Goal: Communication & Community: Answer question/provide support

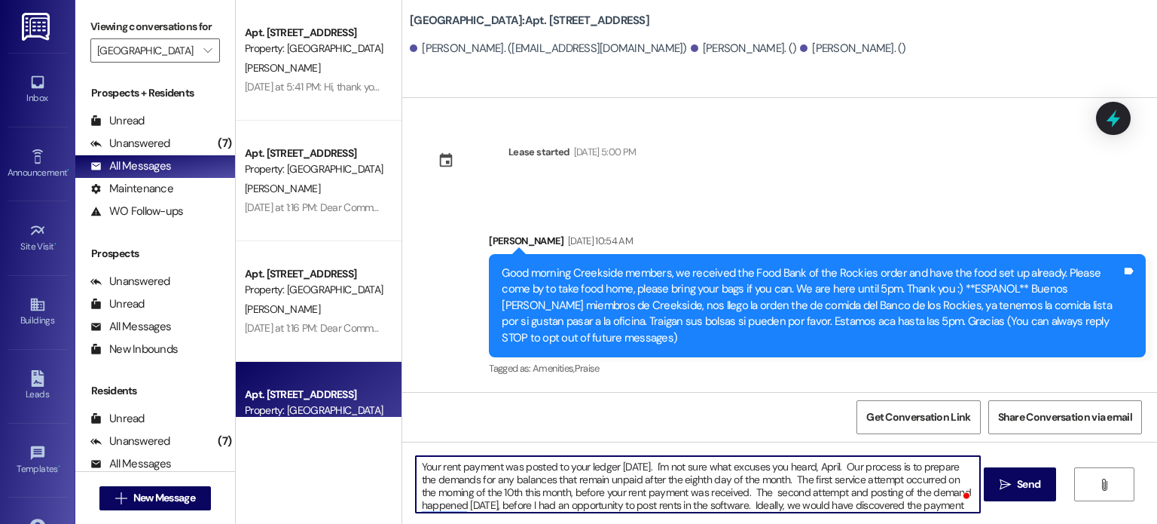
scroll to position [12, 0]
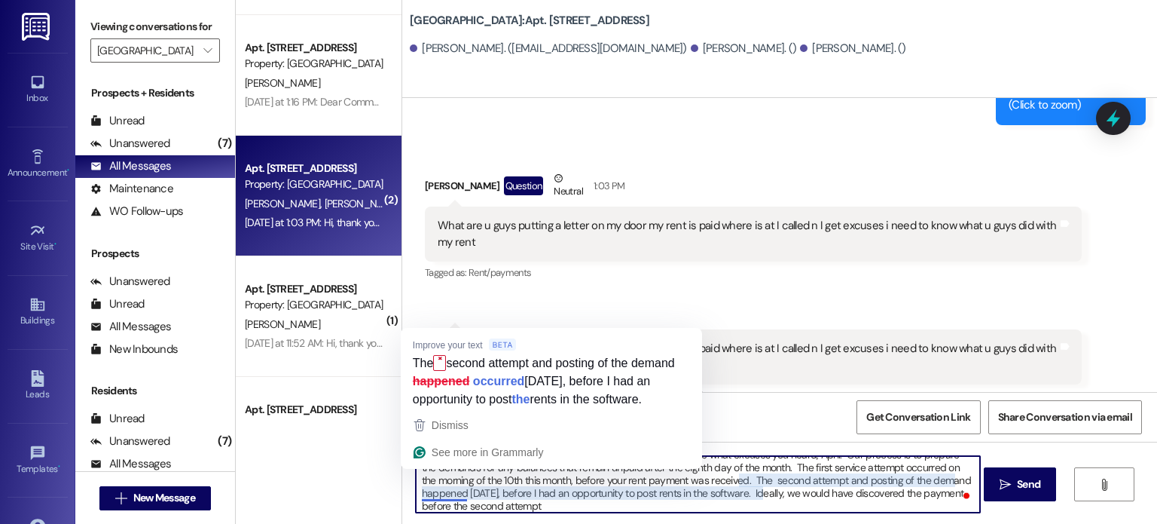
click at [442, 491] on textarea "Your rent payment was posted to your ledger [DATE]. I'm not sure what excuses y…" at bounding box center [698, 484] width 564 height 57
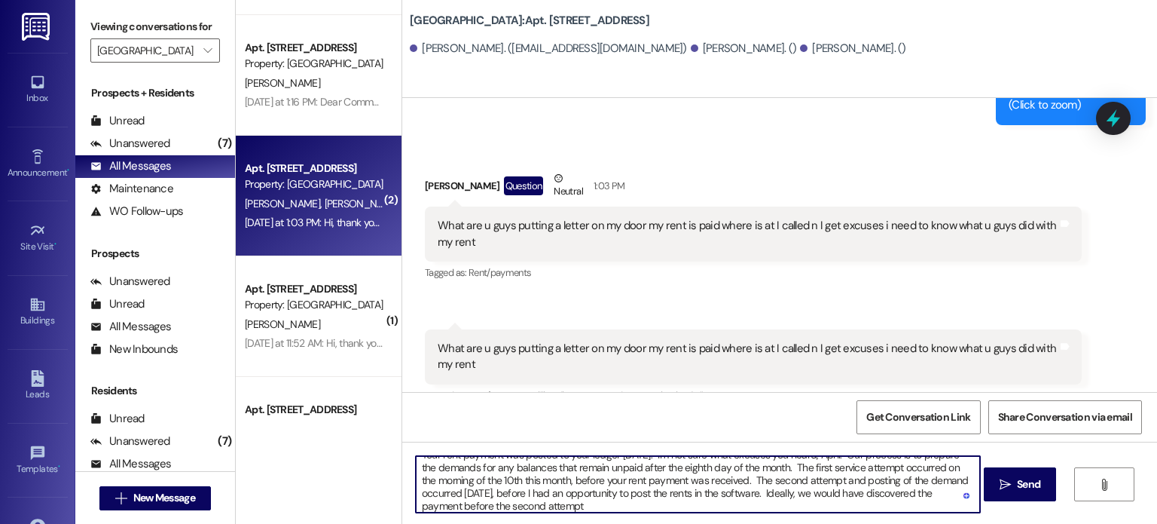
click at [573, 506] on textarea "Your rent payment was posted to your ledger [DATE]. I'm not sure what excuses y…" at bounding box center [698, 484] width 564 height 57
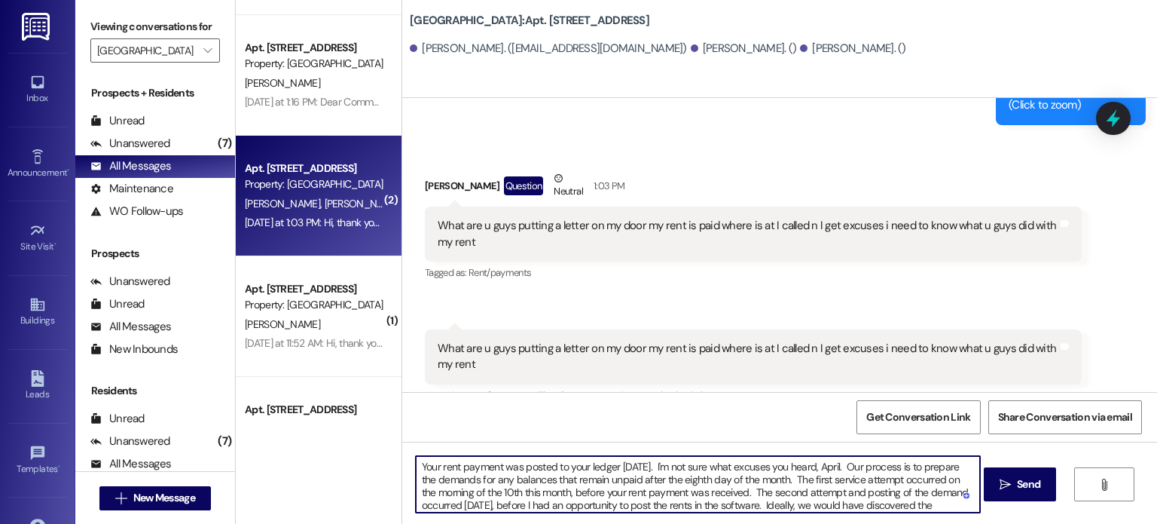
click at [842, 467] on textarea "Your rent payment was posted to your ledger [DATE]. I'm not sure what excuses y…" at bounding box center [698, 484] width 564 height 57
click at [844, 467] on textarea "Your rent payment was posted to your ledger [DATE]. I'm not sure what excuses y…" at bounding box center [698, 484] width 564 height 57
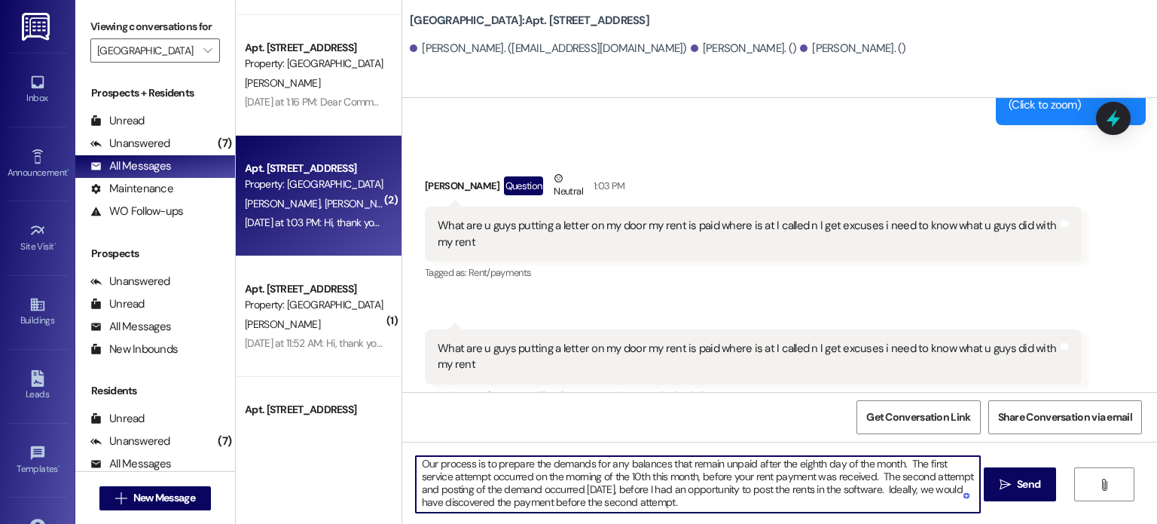
click at [802, 488] on textarea "Your rent payment was posted to your ledger [DATE]. I'm not sure what excuses y…" at bounding box center [698, 484] width 564 height 57
click at [674, 499] on textarea "Your rent payment was posted to your ledger [DATE]. I'm not sure what excuses y…" at bounding box center [698, 484] width 564 height 57
click at [674, 503] on textarea "Your rent payment was posted to your ledger [DATE]. I'm not sure what excuses y…" at bounding box center [698, 484] width 564 height 57
click at [873, 491] on textarea "Your rent payment was posted to your ledger [DATE]. I'm not sure what excuses y…" at bounding box center [698, 484] width 564 height 57
click at [683, 500] on textarea "Your rent payment was posted to your ledger [DATE]. I'm not sure what excuses y…" at bounding box center [698, 484] width 564 height 57
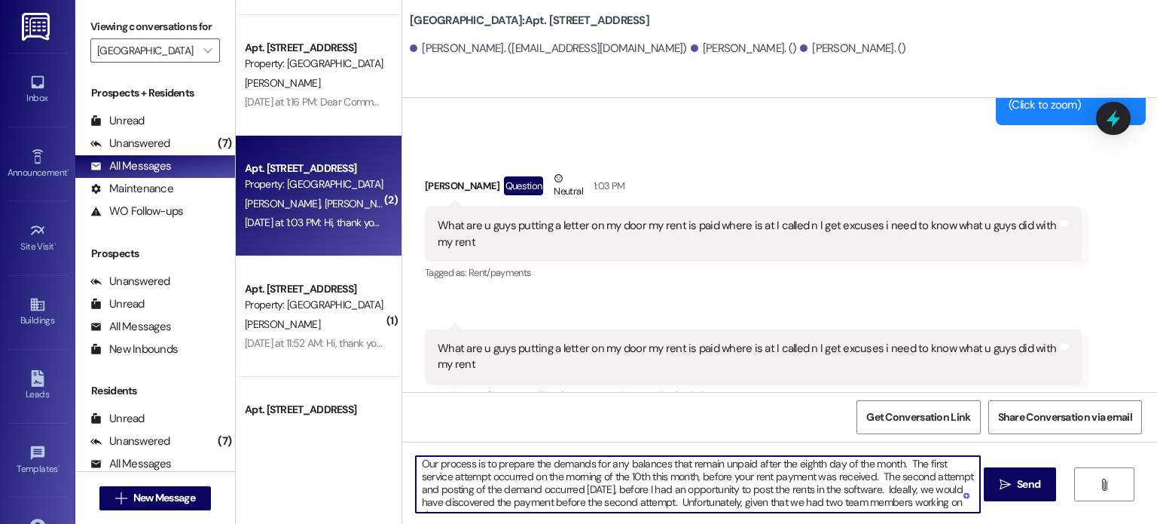
scroll to position [25, 0]
click at [871, 482] on textarea "Your rent payment was posted to your ledger [DATE]. I'm not sure what excuses y…" at bounding box center [698, 484] width 564 height 57
drag, startPoint x: 874, startPoint y: 480, endPoint x: 668, endPoint y: 494, distance: 206.2
click at [668, 494] on textarea "Your rent payment was posted to your ledger [DATE]. I'm not sure what excuses y…" at bounding box center [698, 484] width 564 height 57
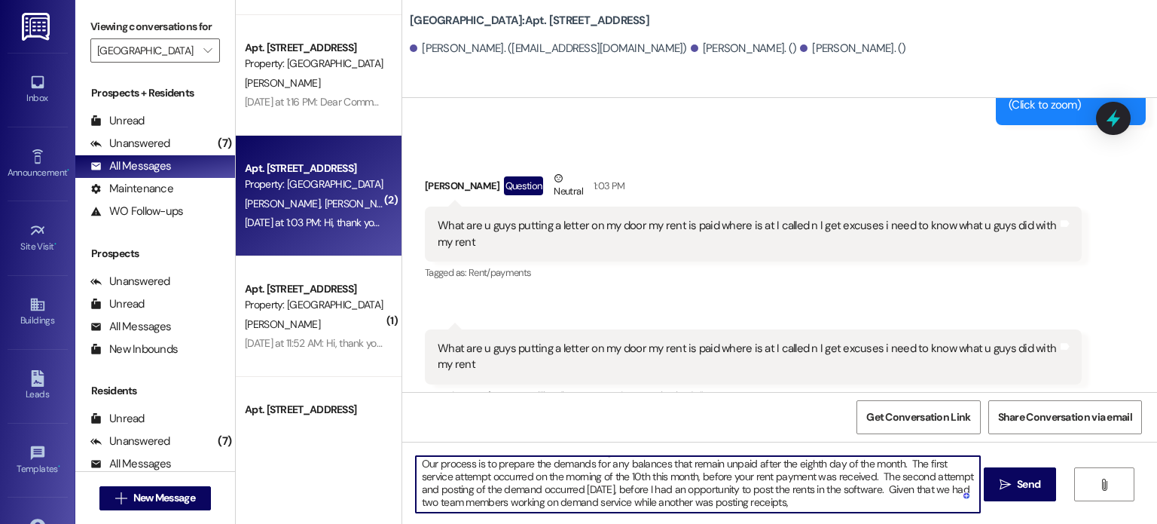
click at [781, 500] on textarea "Your rent payment was posted to your ledger [DATE]. I'm not sure what excuses y…" at bounding box center [698, 484] width 564 height 57
paste textarea "deally, we would have discovered the payment before the second attempt."
click at [781, 493] on textarea "Your rent payment was posted to your ledger [DATE]. I'm not sure what excuses y…" at bounding box center [698, 484] width 564 height 57
drag, startPoint x: 781, startPoint y: 493, endPoint x: 808, endPoint y: 494, distance: 27.9
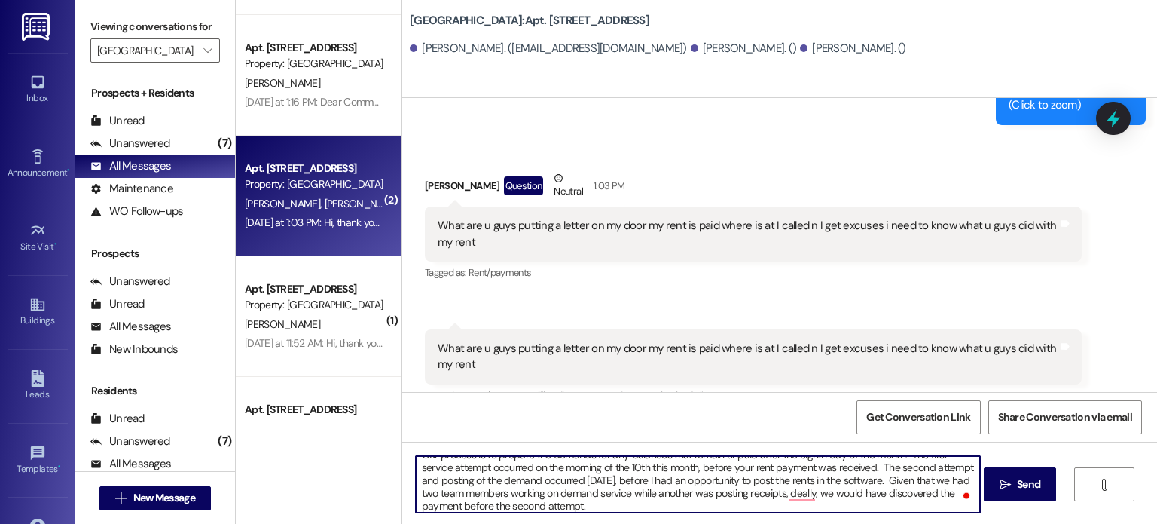
click at [808, 494] on textarea "Your rent payment was posted to your ledger [DATE]. I'm not sure what excuses y…" at bounding box center [698, 484] width 564 height 57
drag, startPoint x: 798, startPoint y: 494, endPoint x: 847, endPoint y: 494, distance: 49.0
click at [847, 494] on textarea "Your rent payment was posted to your ledger [DATE]. I'm not sure what excuses y…" at bounding box center [698, 484] width 564 height 57
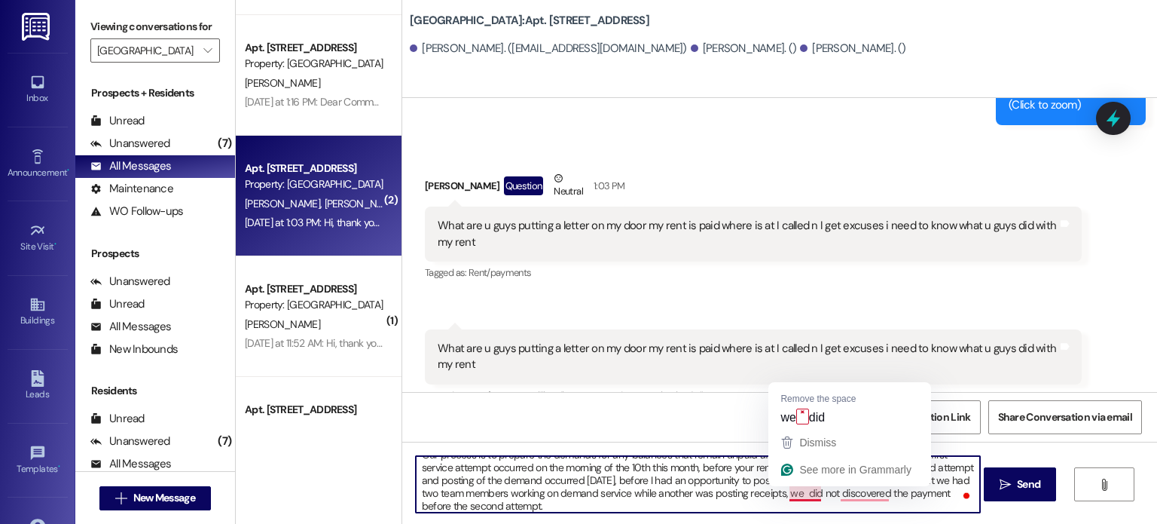
click at [796, 494] on textarea "Your rent payment was posted to your ledger [DATE]. I'm not sure what excuses y…" at bounding box center [698, 484] width 564 height 57
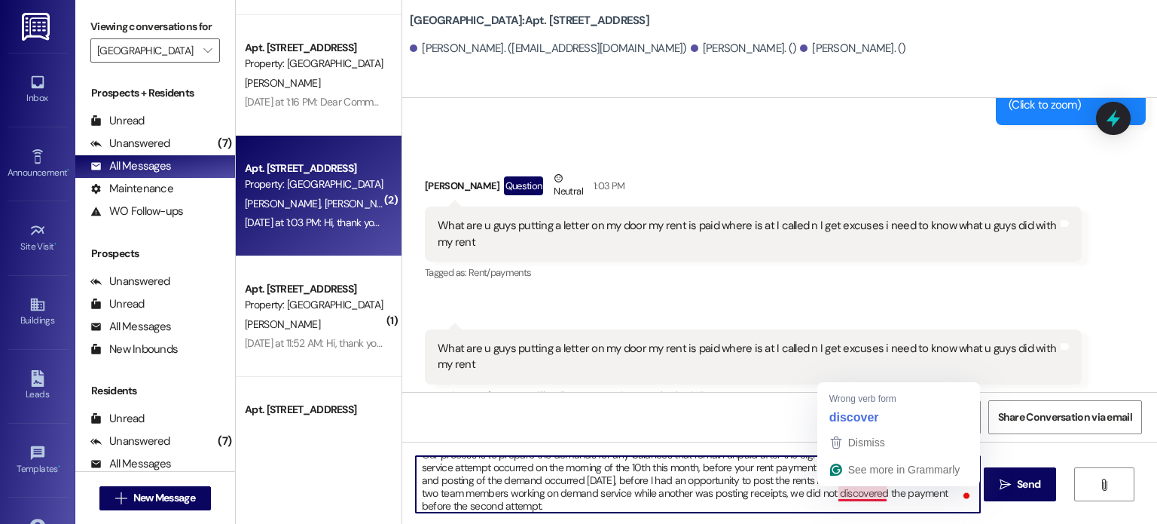
click at [871, 494] on textarea "Your rent payment was posted to your ledger [DATE]. I'm not sure what excuses y…" at bounding box center [698, 484] width 564 height 57
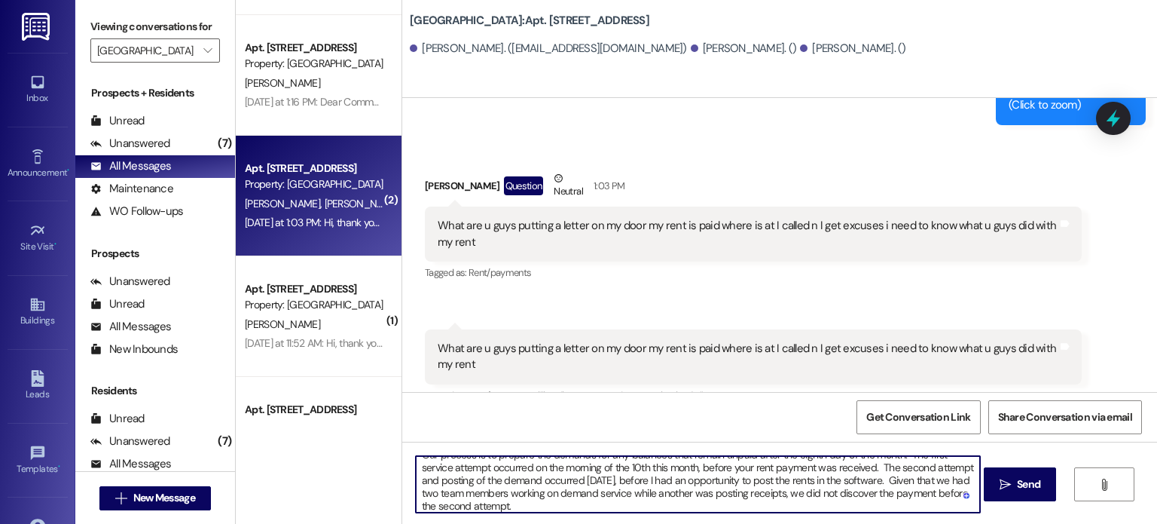
click at [509, 503] on textarea "Your rent payment was posted to your ledger [DATE]. I'm not sure what excuses y…" at bounding box center [698, 484] width 564 height 57
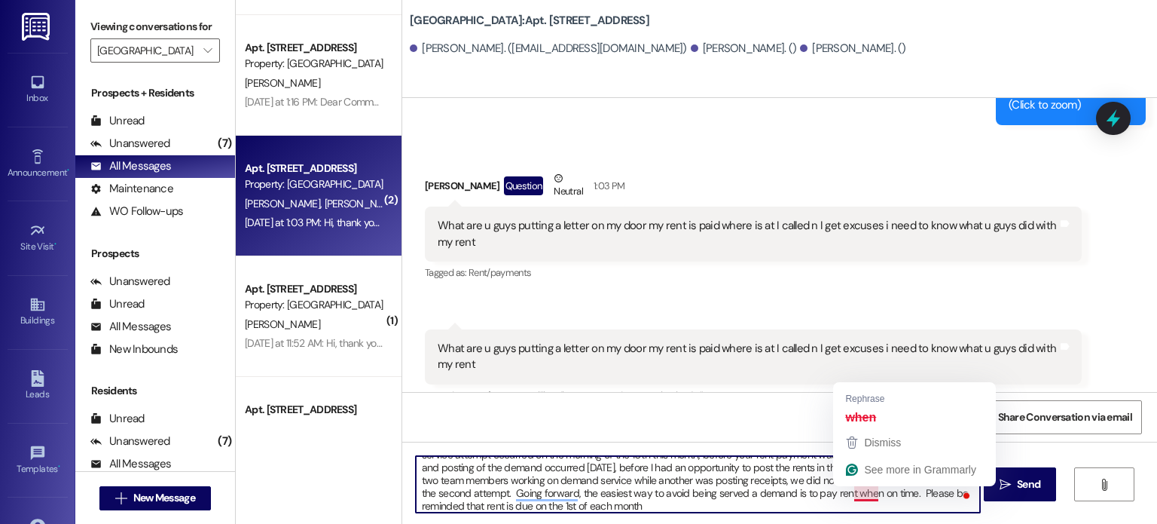
click at [850, 494] on textarea "Your rent payment was posted to your ledger [DATE]. I'm not sure what excuses y…" at bounding box center [698, 484] width 564 height 57
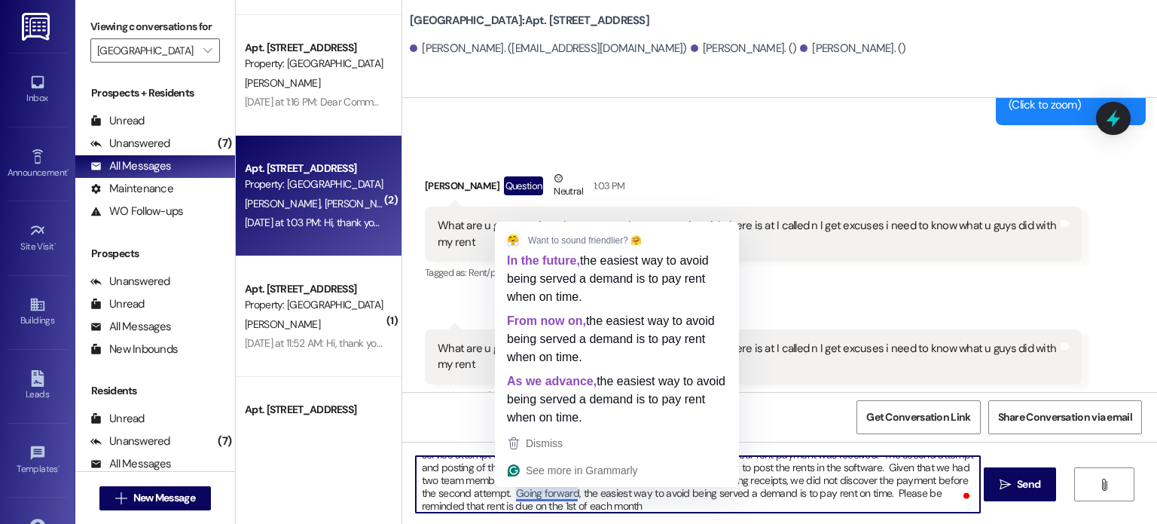
click at [530, 491] on textarea "Your rent payment was posted to your ledger [DATE]. I'm not sure what excuses y…" at bounding box center [698, 484] width 564 height 57
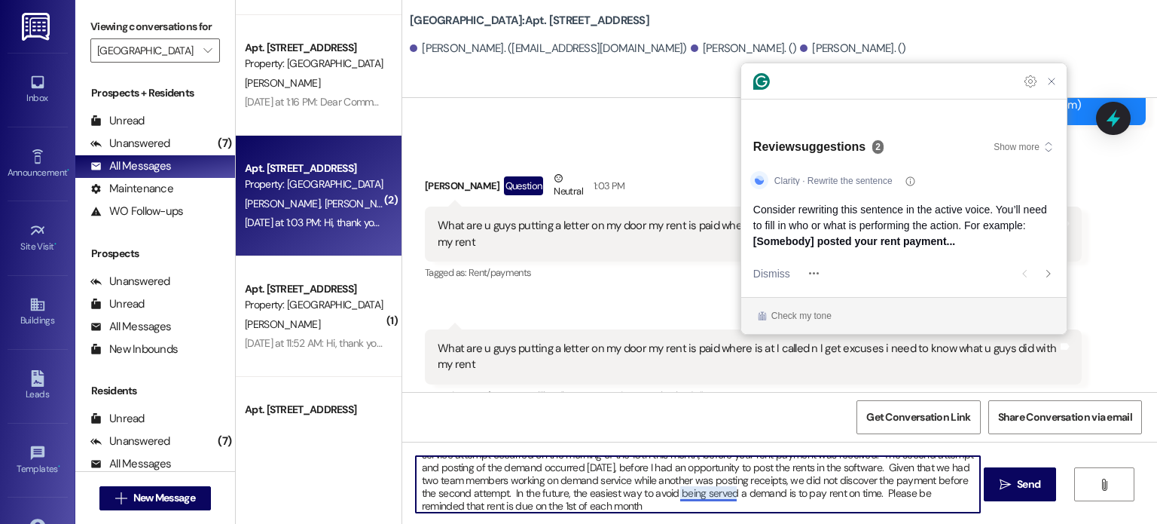
click at [700, 491] on textarea "Your rent payment was posted to your ledger [DATE]. I'm not sure what excuses y…" at bounding box center [698, 484] width 564 height 57
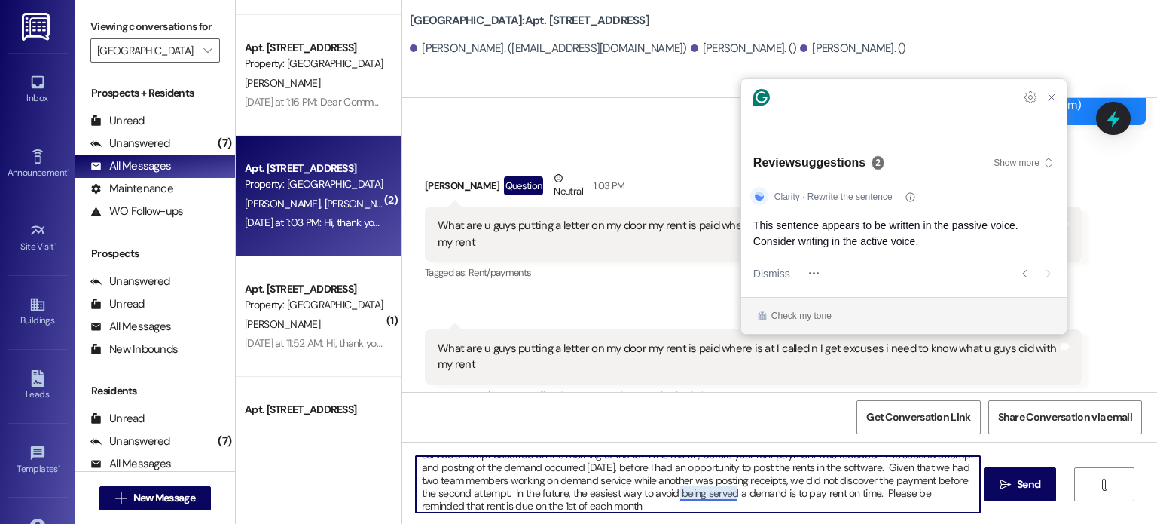
drag, startPoint x: 672, startPoint y: 491, endPoint x: 730, endPoint y: 495, distance: 58.1
click at [730, 495] on textarea "Your rent payment was posted to your ledger [DATE]. I'm not sure what excuses y…" at bounding box center [698, 484] width 564 height 57
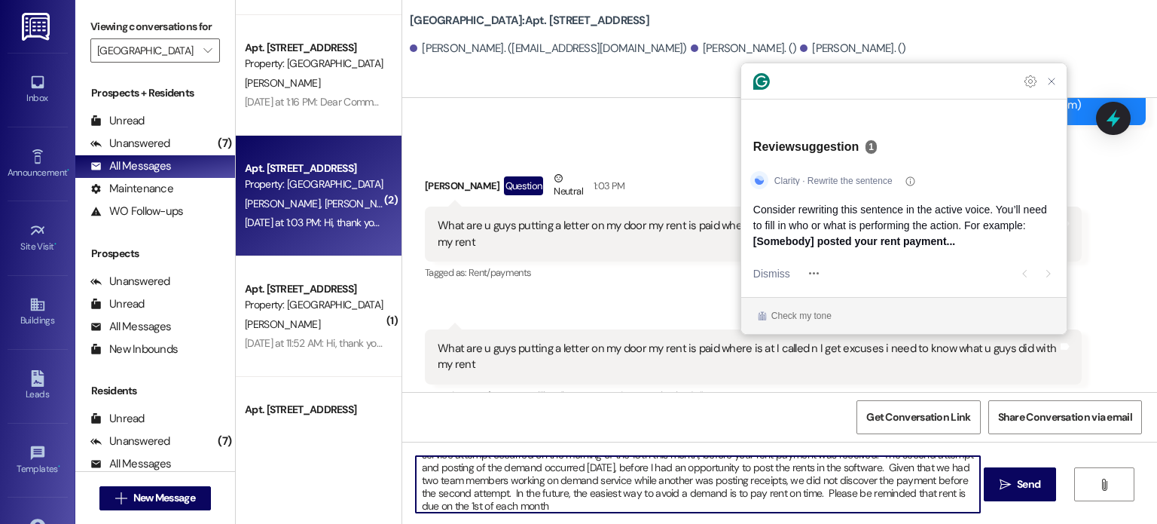
click at [540, 504] on textarea "Your rent payment was posted to your ledger [DATE]. I'm not sure what excuses y…" at bounding box center [698, 484] width 564 height 57
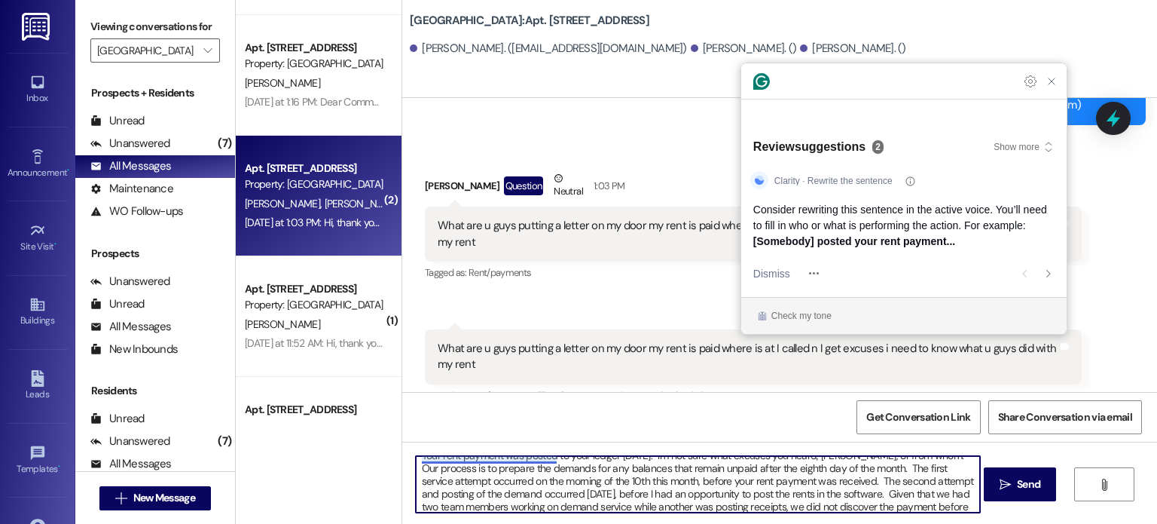
scroll to position [0, 0]
click at [483, 464] on textarea "Your rent payment was posted to your ledger [DATE]. I'm not sure what excuses y…" at bounding box center [698, 484] width 564 height 57
click at [416, 463] on textarea "Your rent payment was posted to your ledger [DATE]. I'm not sure what excuses y…" at bounding box center [698, 484] width 564 height 57
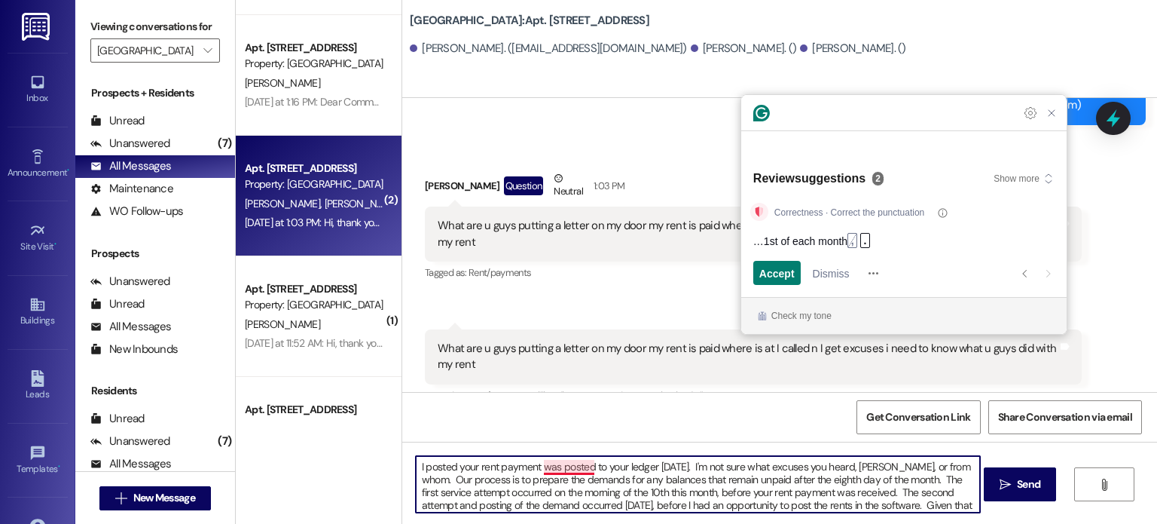
click at [535, 467] on textarea "I posted your rent payment was posted to your ledger [DATE]. I'm not sure what …" at bounding box center [698, 484] width 564 height 57
click at [826, 241] on span "…1st of each month" at bounding box center [800, 241] width 94 height 16
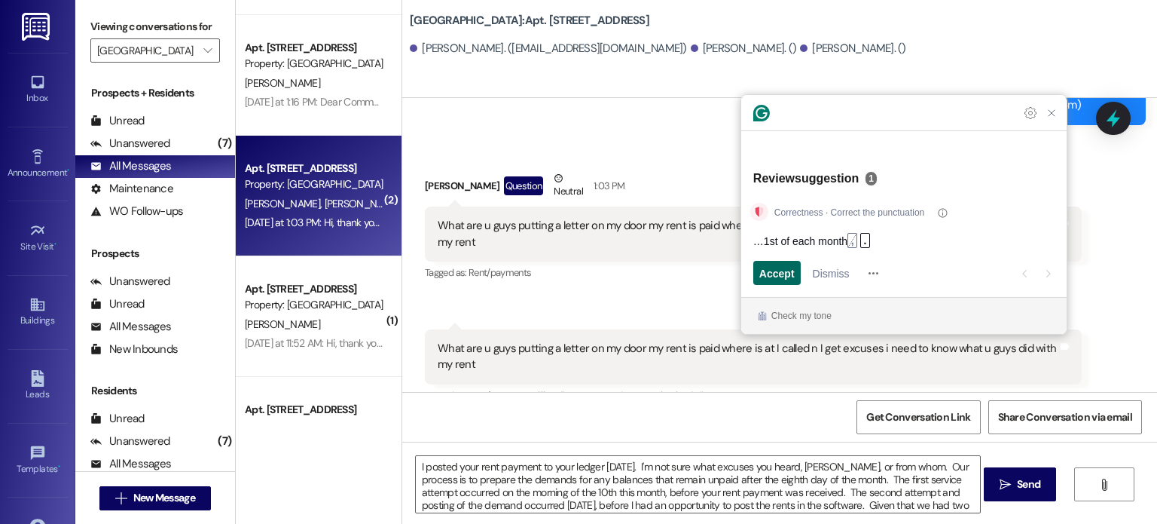
click at [782, 272] on span "Accept" at bounding box center [777, 273] width 35 height 16
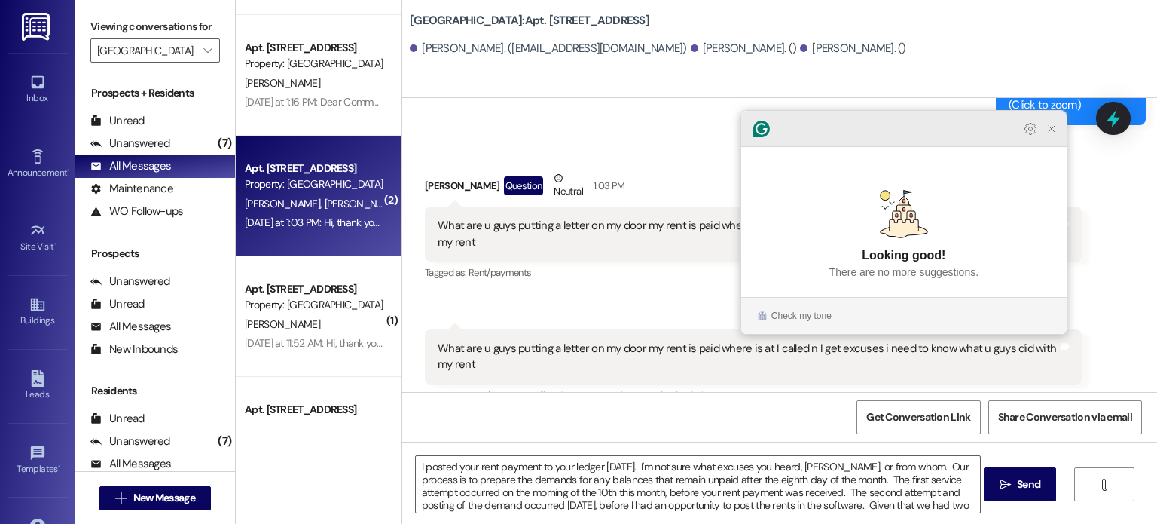
click at [1052, 135] on icon "Close Grammarly Assistant" at bounding box center [1052, 129] width 12 height 12
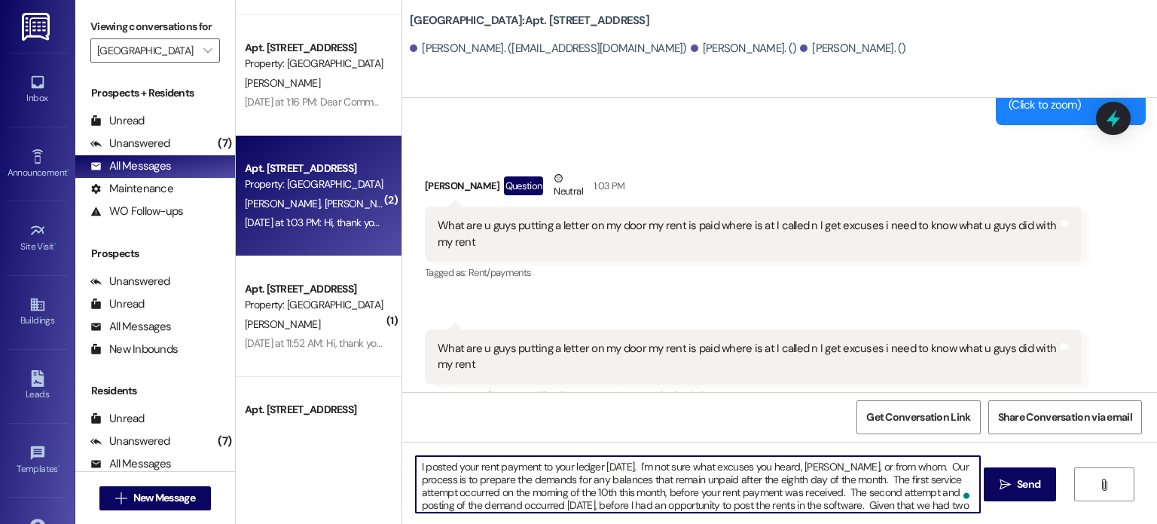
click at [893, 467] on textarea "I posted your rent payment to your ledger [DATE]. I'm not sure what excuses you…" at bounding box center [698, 484] width 564 height 57
click at [600, 481] on textarea "I posted your rent payment to your ledger [DATE]. I'm not sure what excuses you…" at bounding box center [698, 484] width 564 height 57
click at [604, 479] on textarea "I posted your rent payment to your ledger [DATE]. I'm not sure what excuses you…" at bounding box center [698, 484] width 564 height 57
click at [622, 481] on textarea "I posted your rent payment to your ledger [DATE]. I'm not sure what excuses you…" at bounding box center [698, 484] width 564 height 57
click at [603, 480] on textarea "I posted your rent payment to your ledger [DATE]. I'm not sure what excuses you…" at bounding box center [698, 484] width 564 height 57
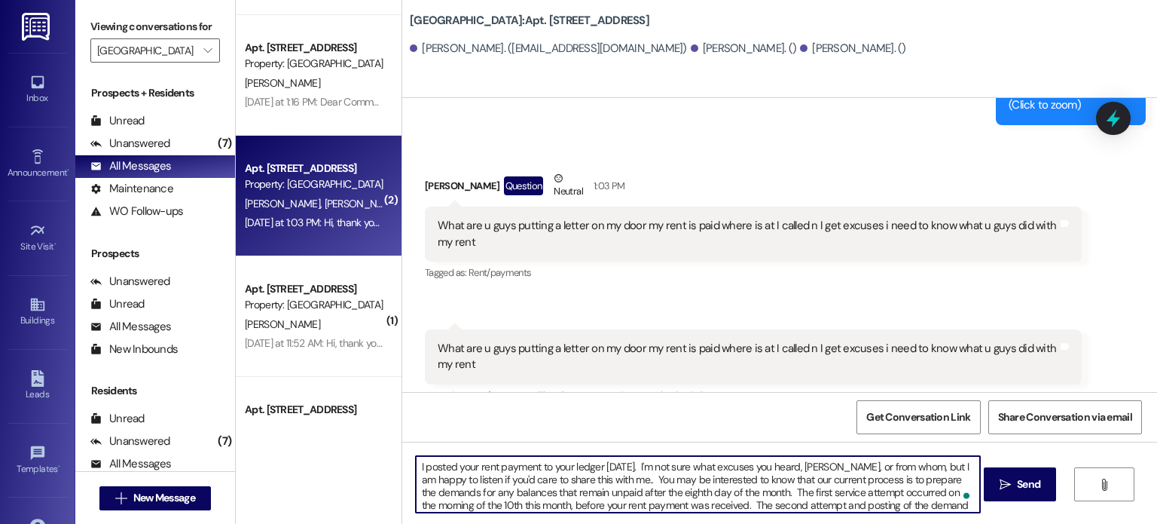
click at [906, 481] on textarea "I posted your rent payment to your ledger [DATE]. I'm not sure what excuses you…" at bounding box center [698, 484] width 564 height 57
click at [429, 491] on textarea "I posted your rent payment to your ledger [DATE]. I'm not sure what excuses you…" at bounding box center [698, 484] width 564 height 57
click at [693, 491] on textarea "I posted your rent payment to your ledger [DATE]. I'm not sure what excuses you…" at bounding box center [698, 484] width 564 height 57
click at [458, 508] on textarea "I posted your rent payment to your ledger [DATE]. I'm not sure what excuses you…" at bounding box center [698, 484] width 564 height 57
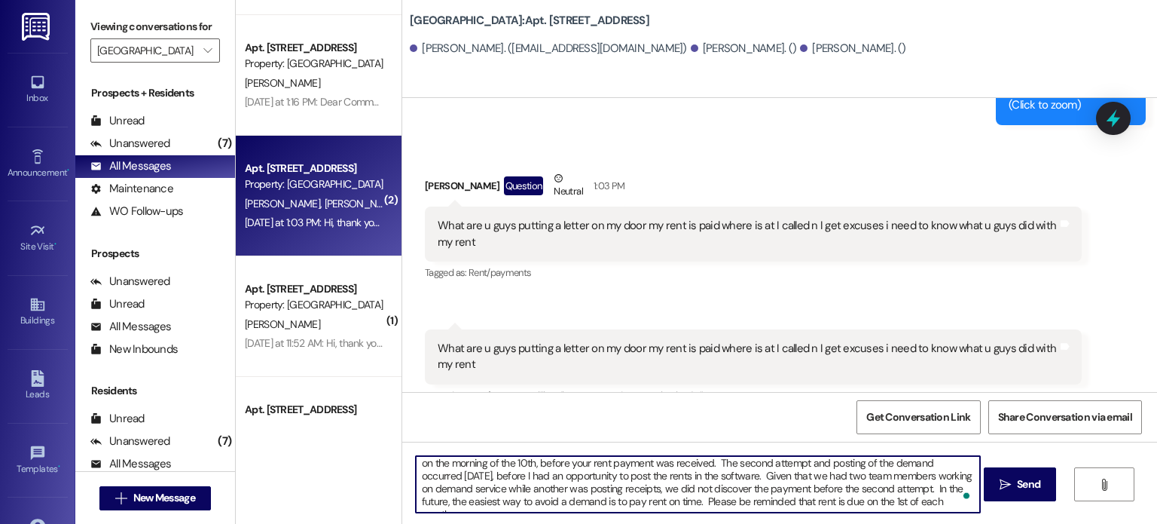
click at [570, 477] on textarea "I posted your rent payment to your ledger [DATE]. I'm not sure what excuses you…" at bounding box center [698, 484] width 564 height 57
type textarea "I posted your rent payment to your ledger [DATE]. I'm not sure what excuses you…"
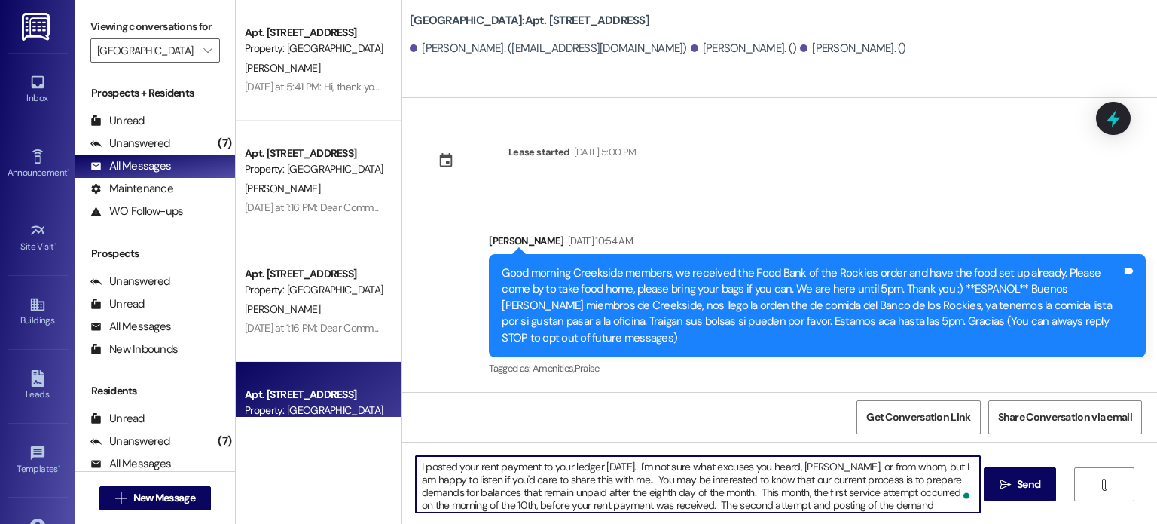
scroll to position [42, 0]
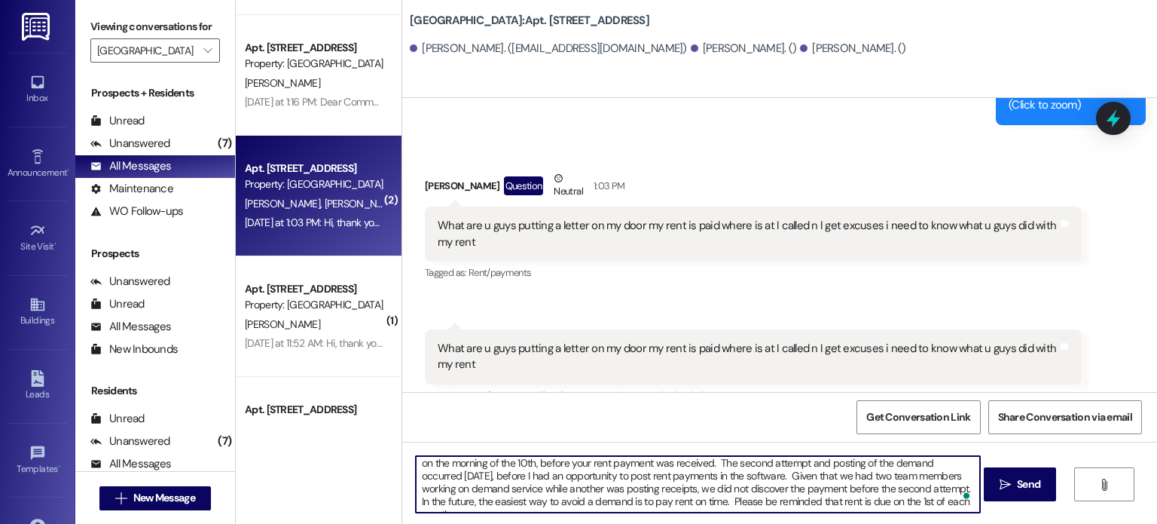
click at [867, 490] on textarea "I posted your rent payment to your ledger yesterday. I'm not sure what excuses …" at bounding box center [698, 484] width 564 height 57
click at [871, 488] on textarea "I posted your rent payment to your ledger yesterday. I'm not sure what excuses …" at bounding box center [698, 484] width 564 height 57
click at [466, 489] on textarea "I posted your rent payment to your ledger yesterday. I'm not sure what excuses …" at bounding box center [698, 484] width 564 height 57
click at [530, 502] on textarea "I posted your rent payment to your ledger yesterday. I'm not sure what excuses …" at bounding box center [698, 484] width 564 height 57
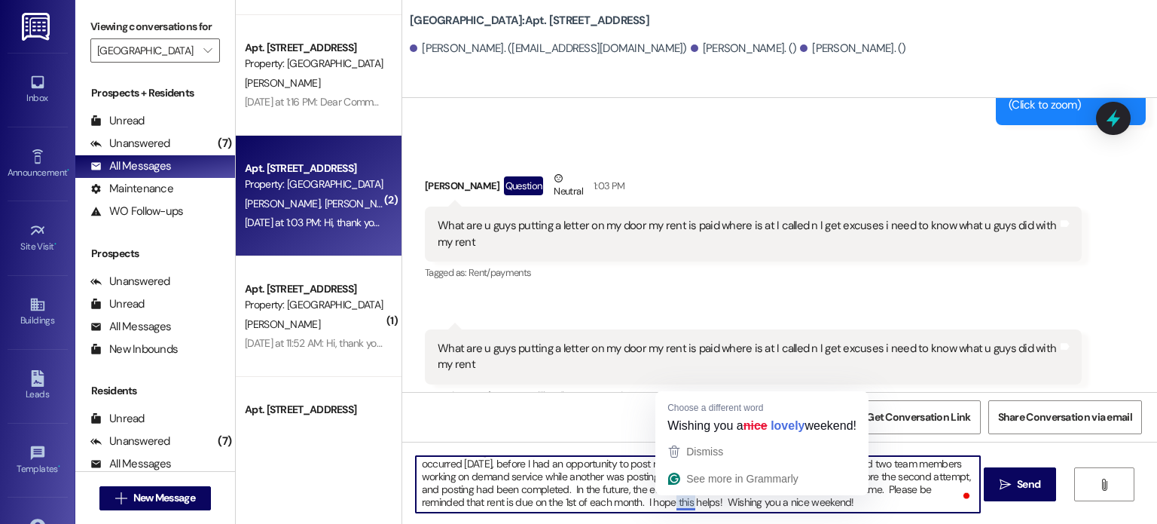
click at [672, 505] on textarea "I posted your rent payment to your ledger yesterday. I'm not sure what excuses …" at bounding box center [698, 484] width 564 height 57
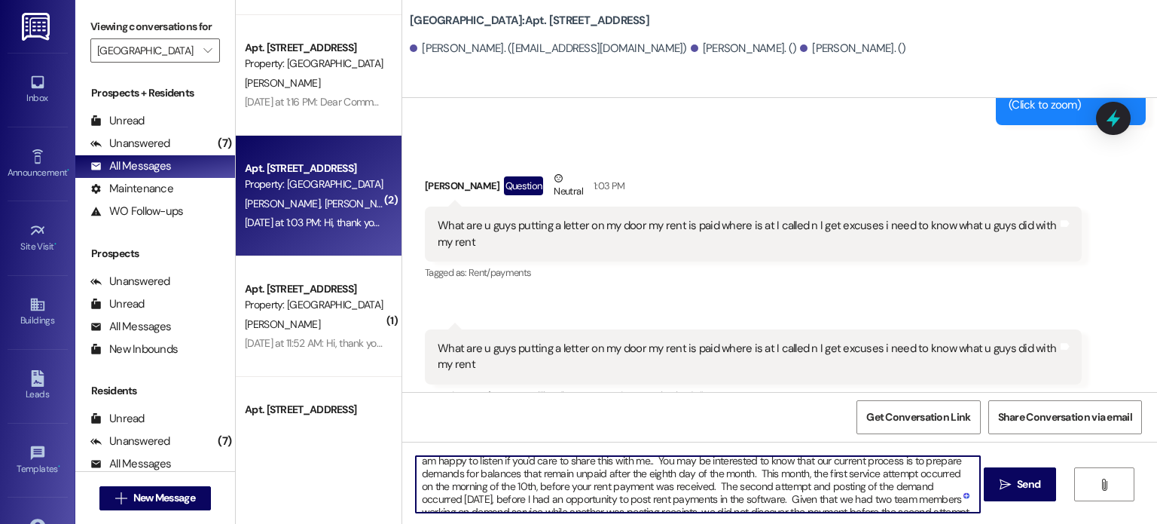
scroll to position [0, 0]
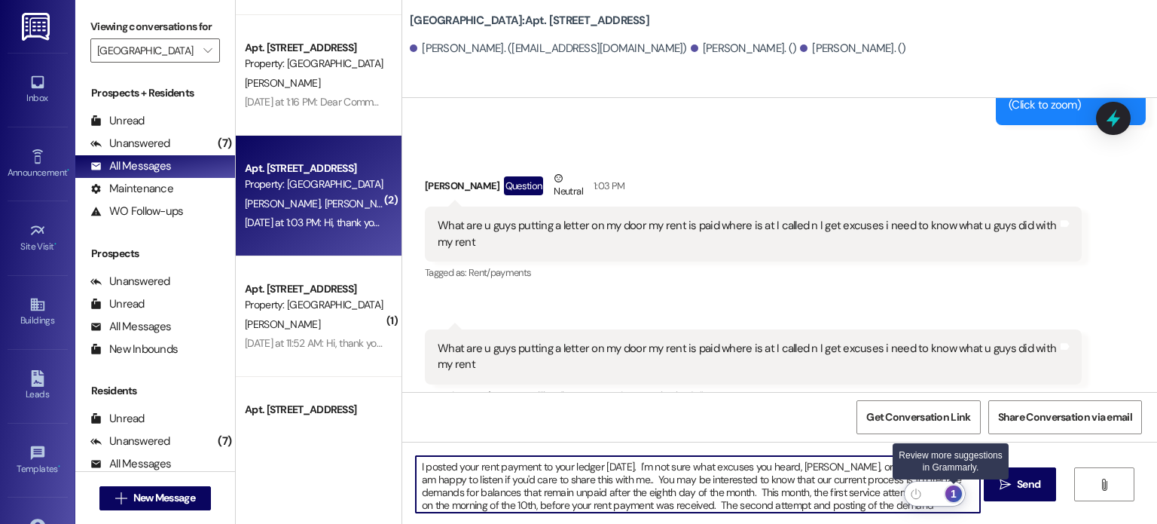
click at [957, 492] on div "1" at bounding box center [954, 493] width 17 height 17
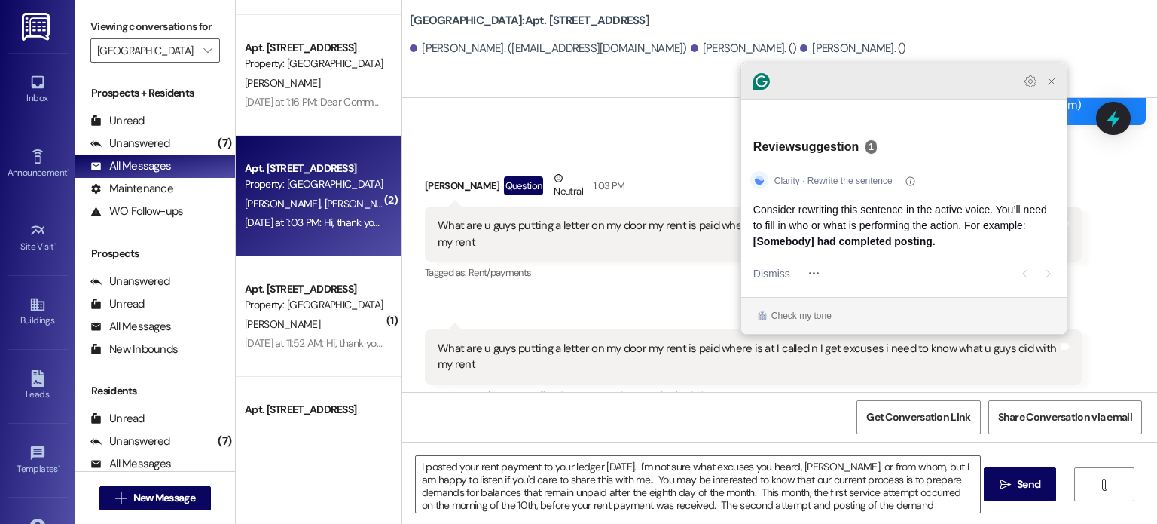
click at [1056, 87] on icon "Close Grammarly Assistant" at bounding box center [1052, 81] width 12 height 12
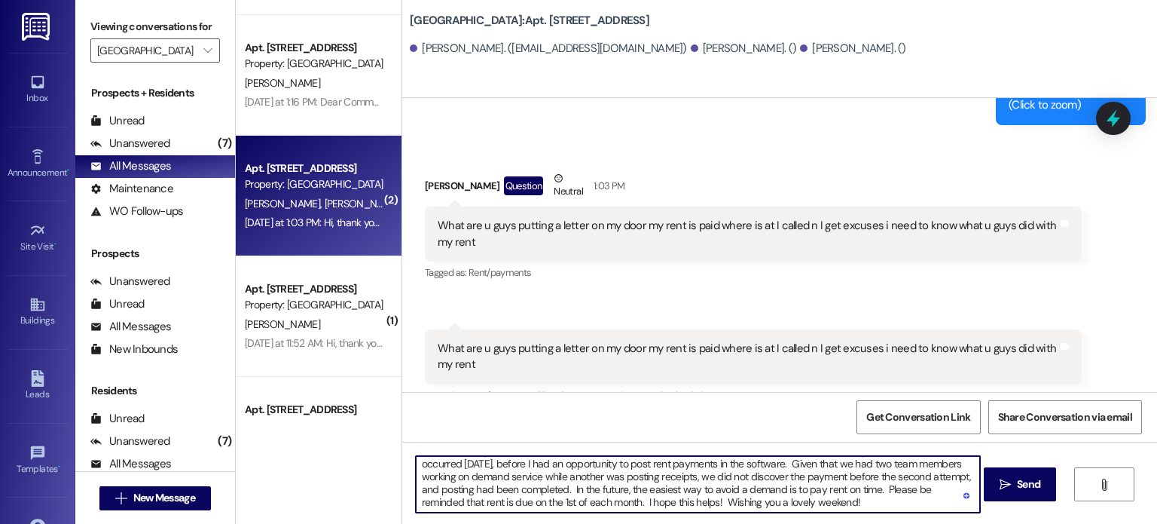
click at [603, 476] on textarea "I posted your rent payment to your ledger yesterday. I'm not sure what excuses …" at bounding box center [698, 484] width 564 height 57
drag, startPoint x: 491, startPoint y: 486, endPoint x: 803, endPoint y: 493, distance: 312.8
click at [803, 493] on textarea "I posted your rent payment to your ledger yesterday. I'm not sure what excuses …" at bounding box center [698, 484] width 564 height 57
click at [491, 486] on textarea "I posted your rent payment to your ledger yesterday. I'm not sure what excuses …" at bounding box center [698, 484] width 564 height 57
click at [763, 487] on textarea "I posted your rent payment to your ledger yesterday. I'm not sure what excuses …" at bounding box center [698, 484] width 564 height 57
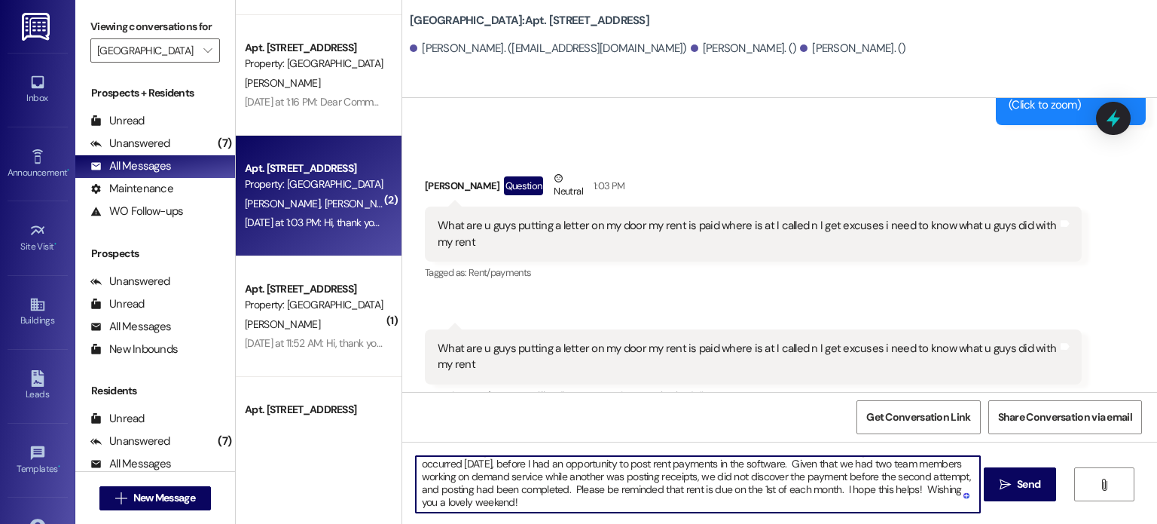
paste textarea "In the future, the easiest way to avoid a demand is to pay rent on time."
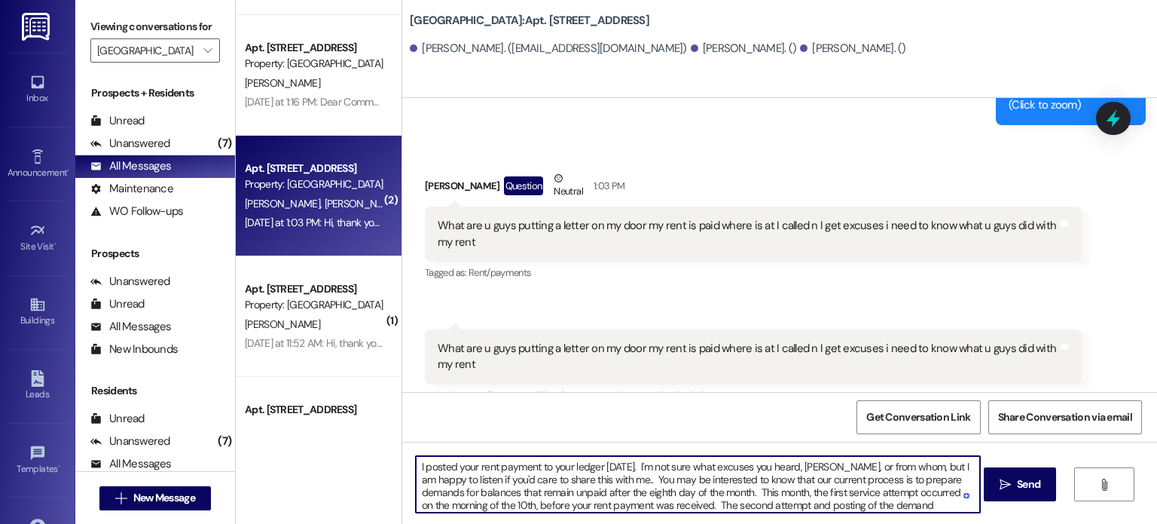
drag, startPoint x: 778, startPoint y: 477, endPoint x: 809, endPoint y: 476, distance: 31.7
click at [809, 476] on textarea "I posted your rent payment to your ledger yesterday. I'm not sure what excuses …" at bounding box center [698, 484] width 564 height 57
type textarea "I posted your rent payment to your ledger yesterday. I'm not sure what excuses …"
drag, startPoint x: 798, startPoint y: 475, endPoint x: 621, endPoint y: 421, distance: 185.2
click at [621, 421] on div "Get Conversation Link Share Conversation via email" at bounding box center [779, 417] width 755 height 50
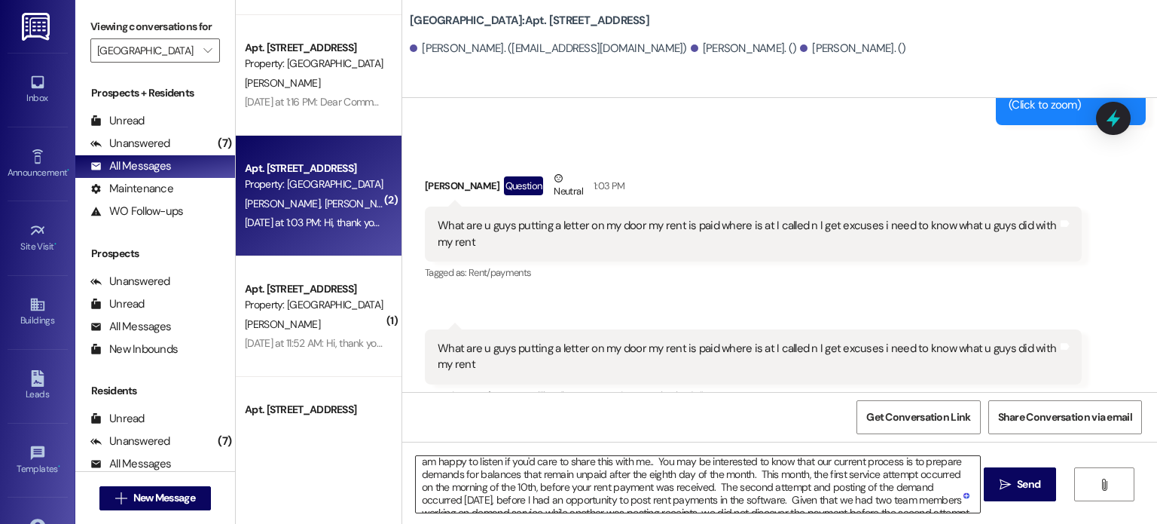
scroll to position [0, 0]
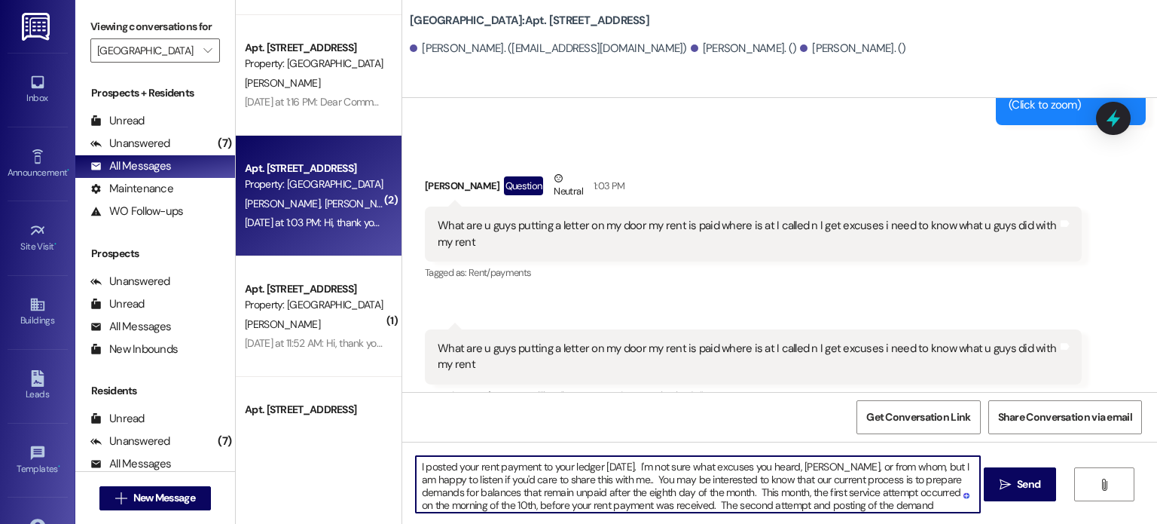
click at [607, 475] on textarea "I posted your rent payment to your ledger yesterday. I'm not sure what excuses …" at bounding box center [698, 484] width 564 height 57
click at [693, 491] on textarea "I posted your rent payment to your ledger yesterday. I'm not sure what excuses …" at bounding box center [698, 484] width 564 height 57
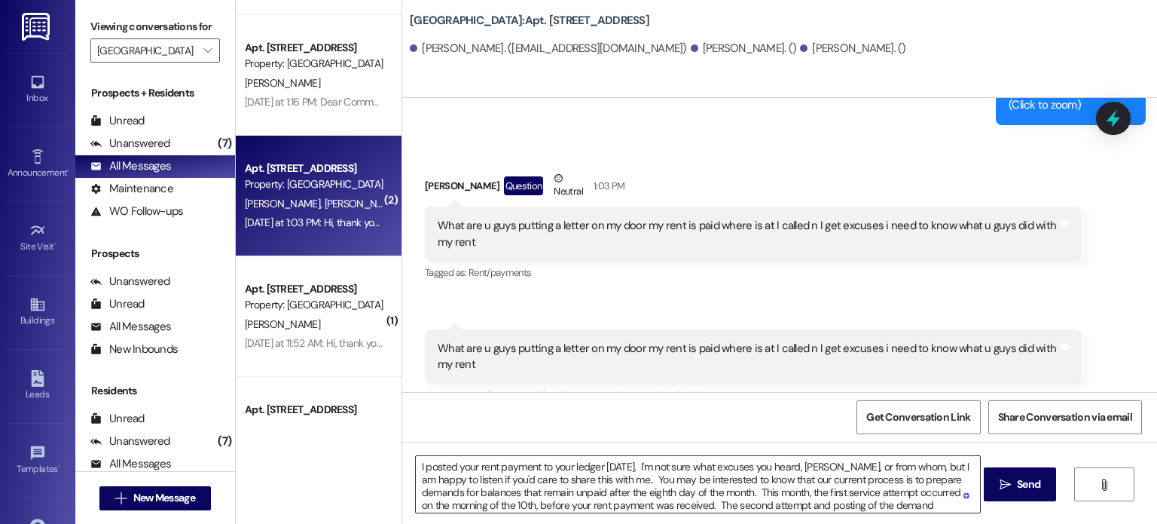
click at [961, 503] on span at bounding box center [968, 495] width 14 height 19
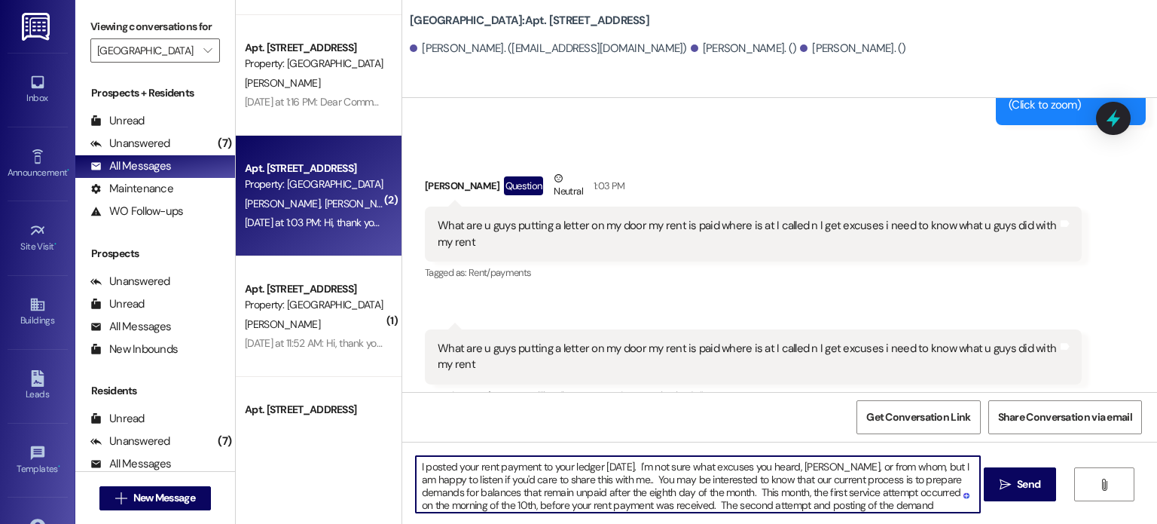
click at [949, 506] on textarea "I posted your rent payment to your ledger yesterday. I'm not sure what excuses …" at bounding box center [698, 484] width 564 height 57
click at [1028, 484] on span "Send" at bounding box center [1028, 484] width 23 height 16
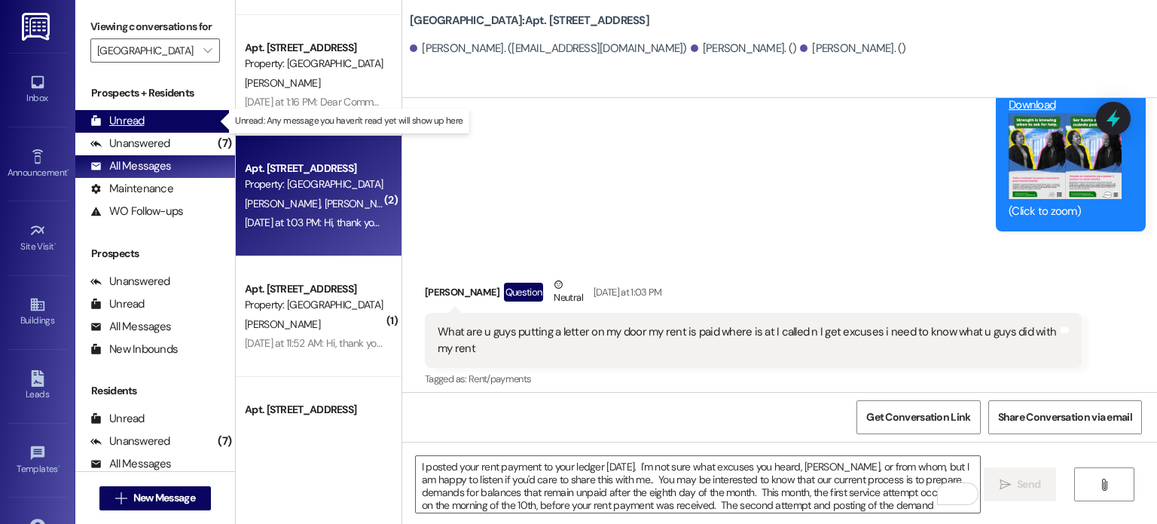
click at [148, 126] on div "Unread (0)" at bounding box center [155, 121] width 160 height 23
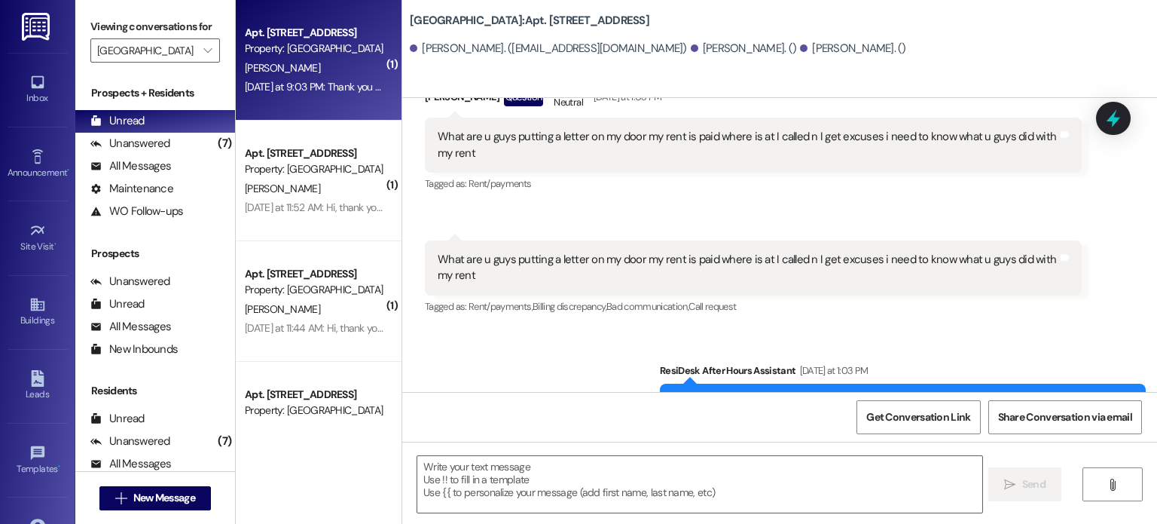
click at [303, 81] on div "Yesterday at 9:03 PM: Thank you so much for getting back to me. I hope Xcel is …" at bounding box center [474, 87] width 459 height 14
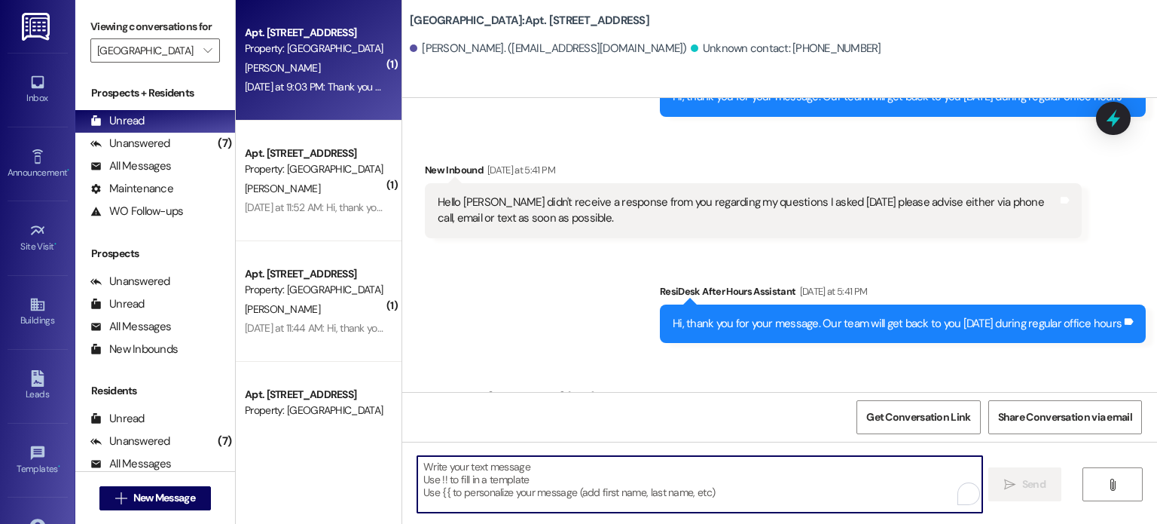
click at [519, 463] on textarea "To enrich screen reader interactions, please activate Accessibility in Grammarl…" at bounding box center [699, 484] width 564 height 57
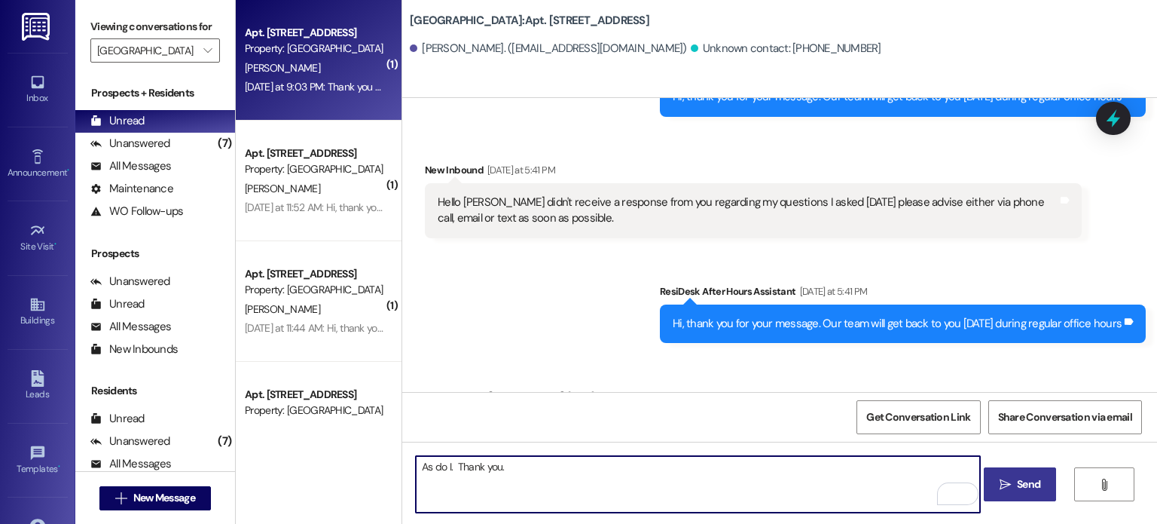
type textarea "As do I. Thank you."
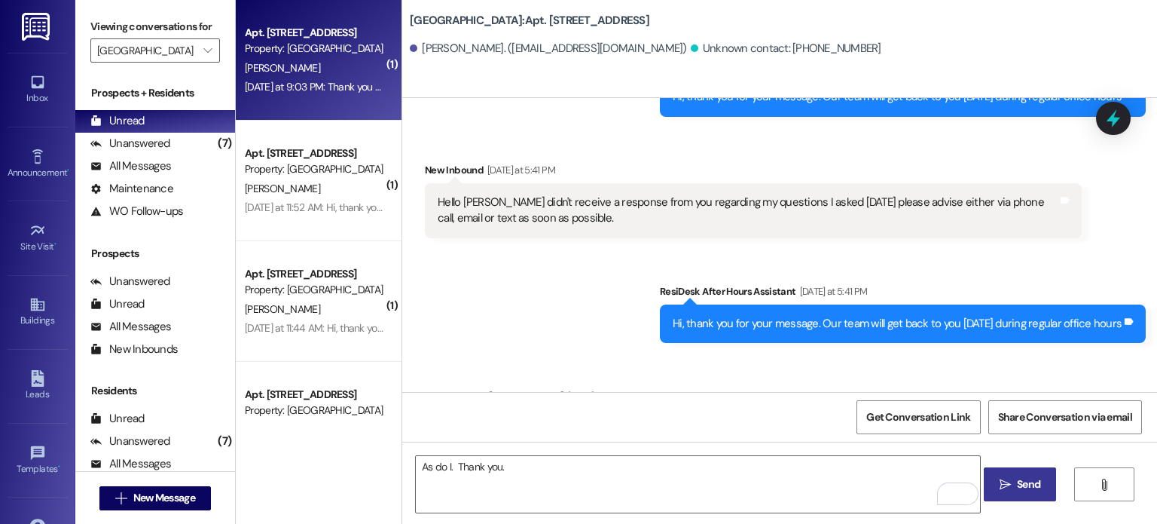
click at [1019, 479] on span "Send" at bounding box center [1028, 484] width 23 height 16
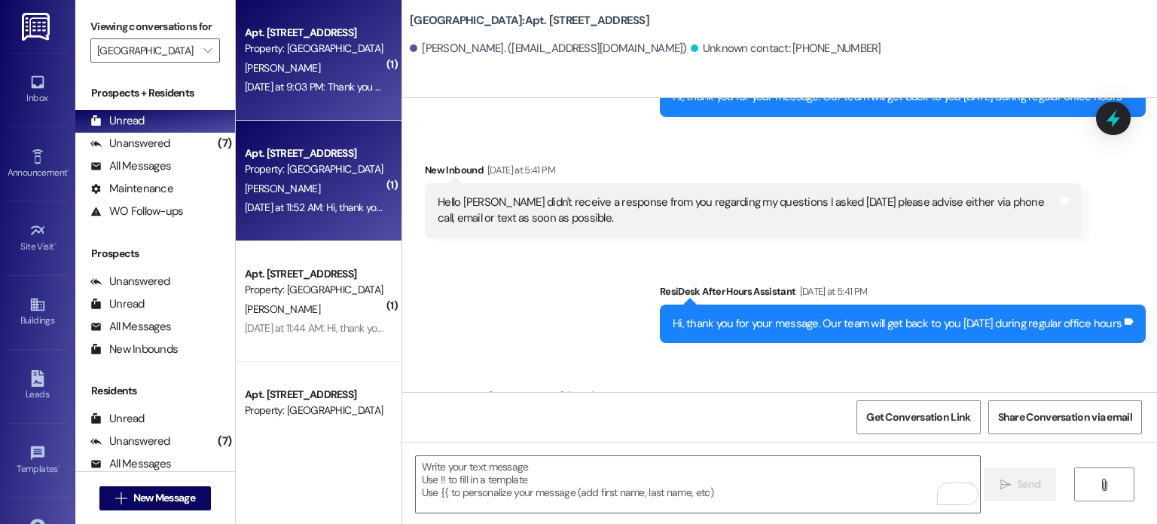
click at [304, 168] on div "Property: [GEOGRAPHIC_DATA]" at bounding box center [314, 169] width 139 height 16
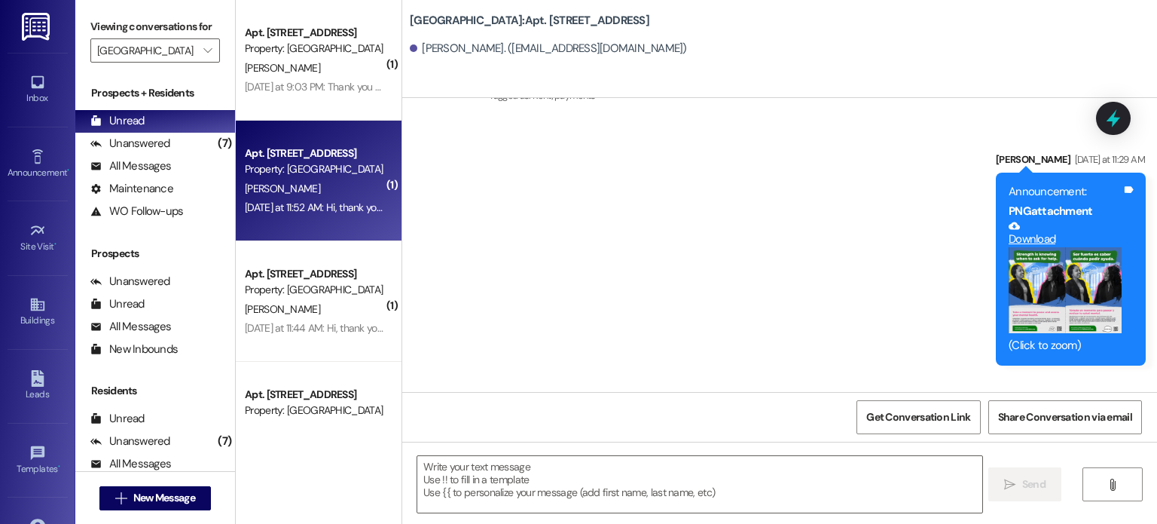
scroll to position [45319, 0]
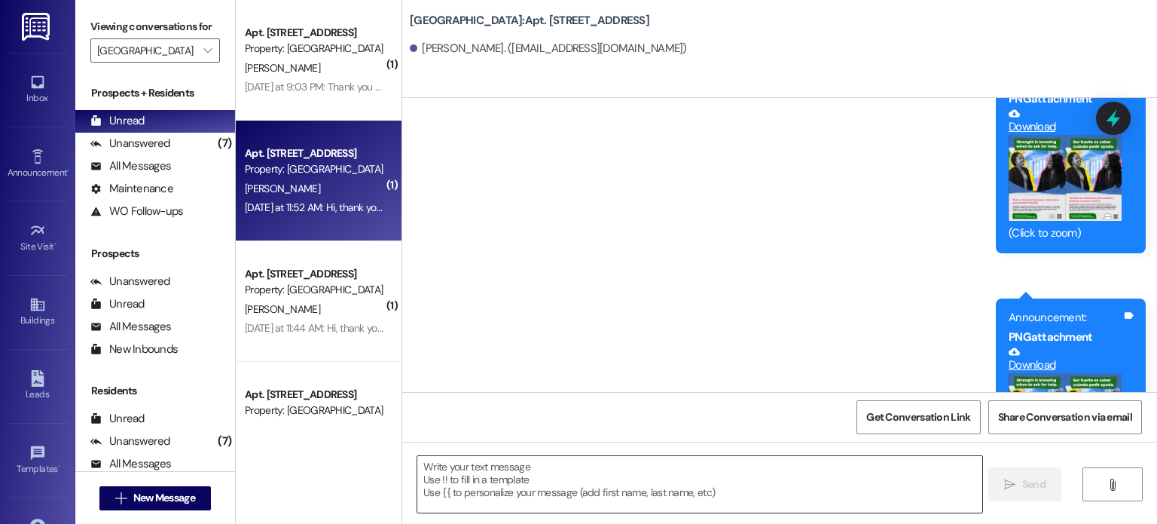
click at [552, 466] on textarea at bounding box center [699, 484] width 564 height 57
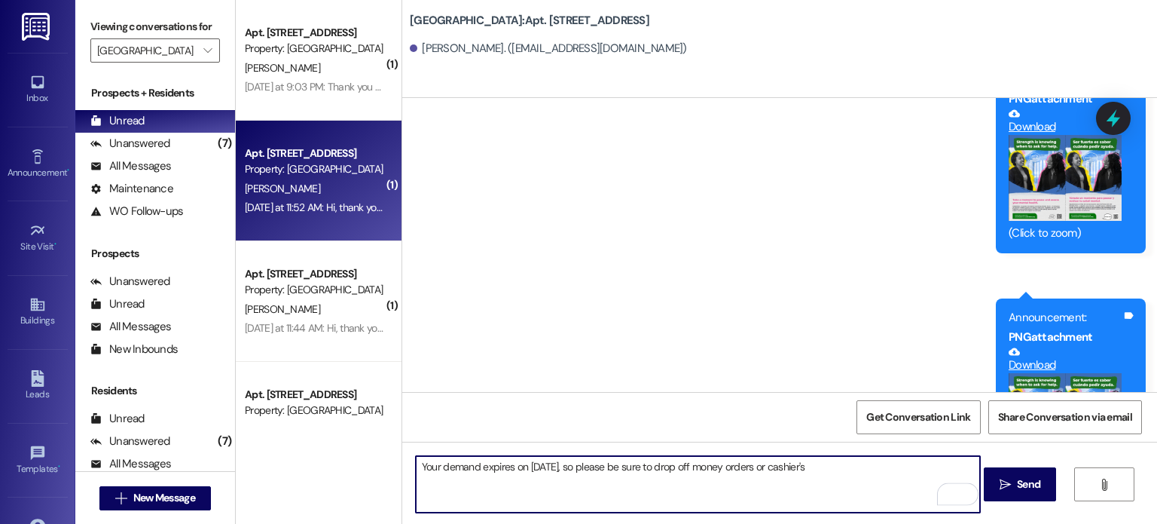
click at [761, 469] on textarea "Your demand expires on 9/16/25, so please be sure to drop off money orders or c…" at bounding box center [698, 484] width 564 height 57
click at [816, 465] on textarea "Your demand expires on 9/16/25, so please be sure to drop off money orders or a…" at bounding box center [698, 484] width 564 height 57
click at [860, 467] on textarea "Your demand expires on 9/16/25, so please be sure to drop off money orders or a…" at bounding box center [698, 484] width 564 height 57
paste textarea "1,784.00"
click at [897, 466] on textarea "Your demand expires on 9/16/25, so please be sure to drop off money orders or a…" at bounding box center [698, 484] width 564 height 57
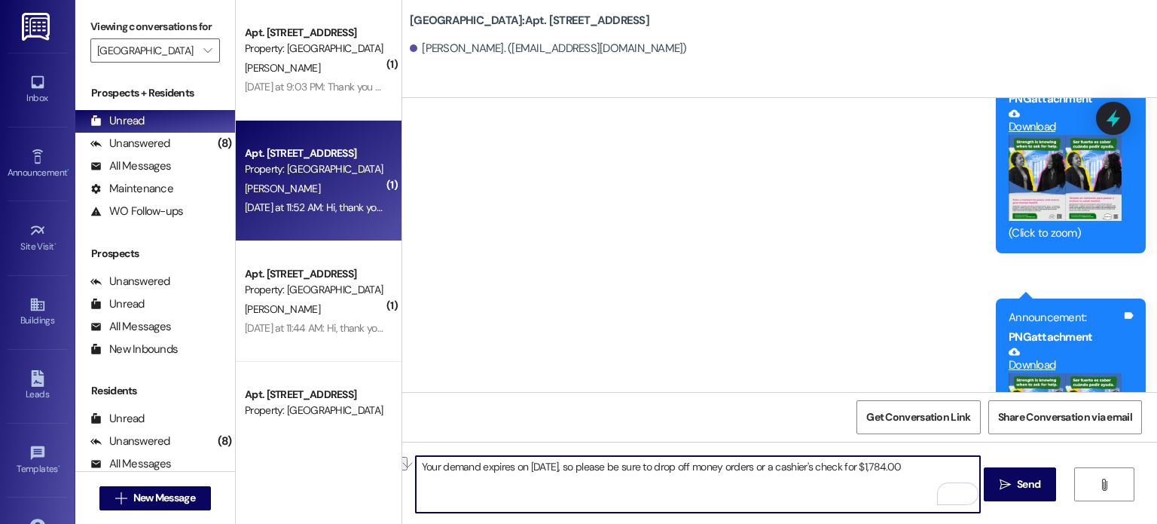
drag, startPoint x: 571, startPoint y: 469, endPoint x: 409, endPoint y: 466, distance: 162.0
click at [409, 466] on div "Your demand expires on 9/16/25, so please be sure to drop off money orders or a…" at bounding box center [779, 498] width 755 height 113
click at [839, 464] on textarea "Thank you, Tameka! Please be sure to drop off money orders or a cashier's check…" at bounding box center [698, 484] width 564 height 57
paste textarea "Your demand expires on 9/16/25, so"
click at [824, 462] on textarea "Thank you, Tameka! Please be sure to drop off money orders or a cashier's check…" at bounding box center [698, 484] width 564 height 57
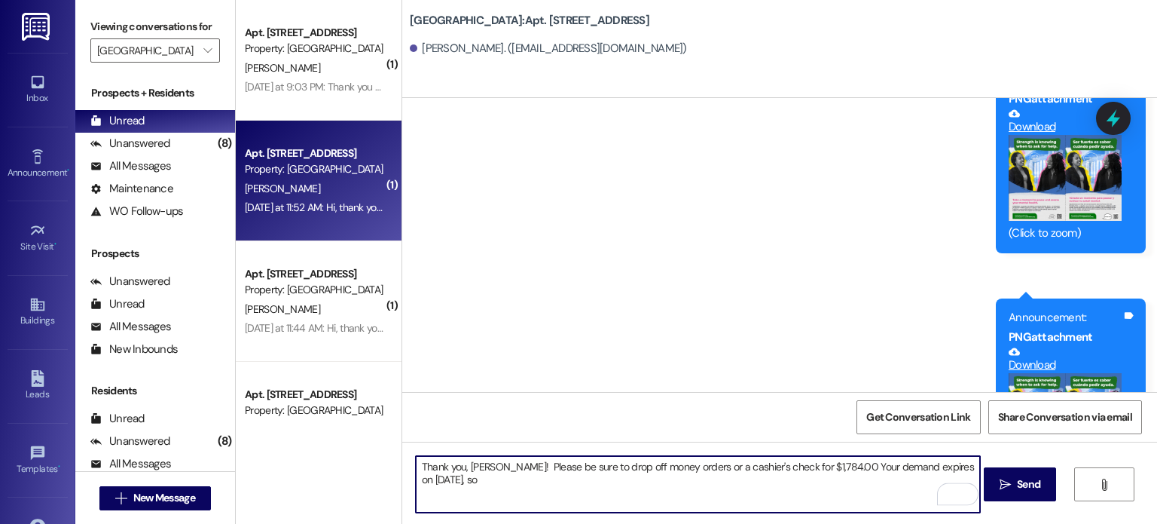
click at [827, 469] on textarea "Thank you, Tameka! Please be sure to drop off money orders or a cashier's check…" at bounding box center [698, 484] width 564 height 57
drag, startPoint x: 466, startPoint y: 482, endPoint x: 446, endPoint y: 484, distance: 19.7
click at [446, 484] on textarea "Thank you, Tameka! Please be sure to drop off money orders or a cashier's check…" at bounding box center [698, 484] width 564 height 57
type textarea "Thank you, Tameka! Please be sure to drop off money orders or a cashier's check…"
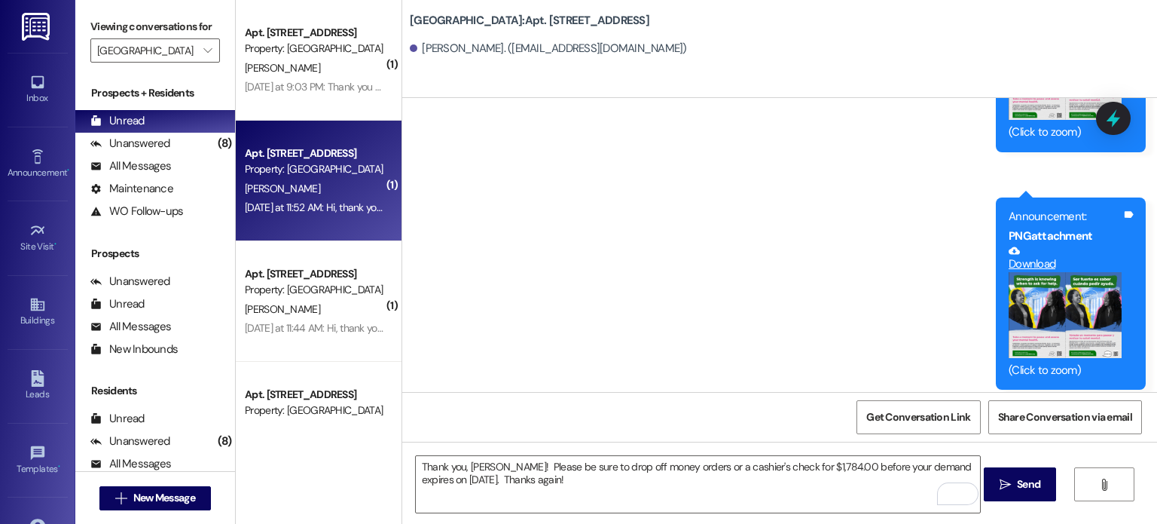
scroll to position [45436, 0]
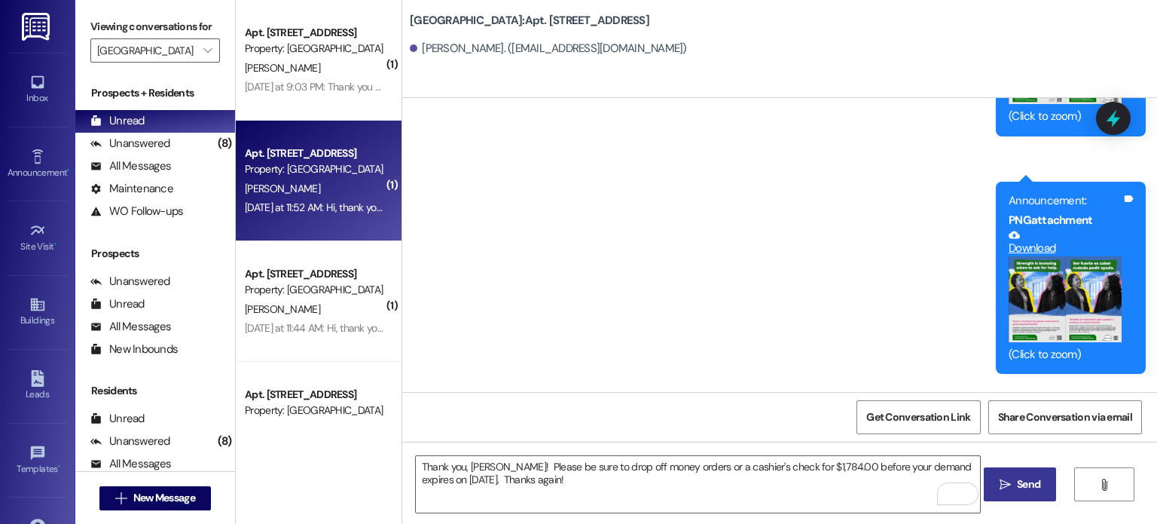
click at [1018, 482] on span "Send" at bounding box center [1028, 484] width 23 height 16
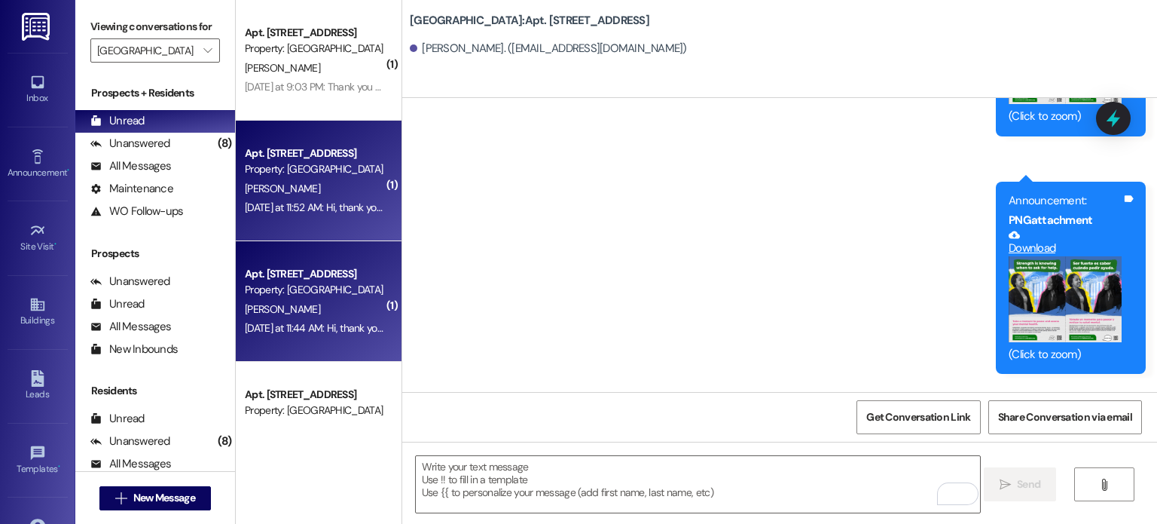
scroll to position [45330, 0]
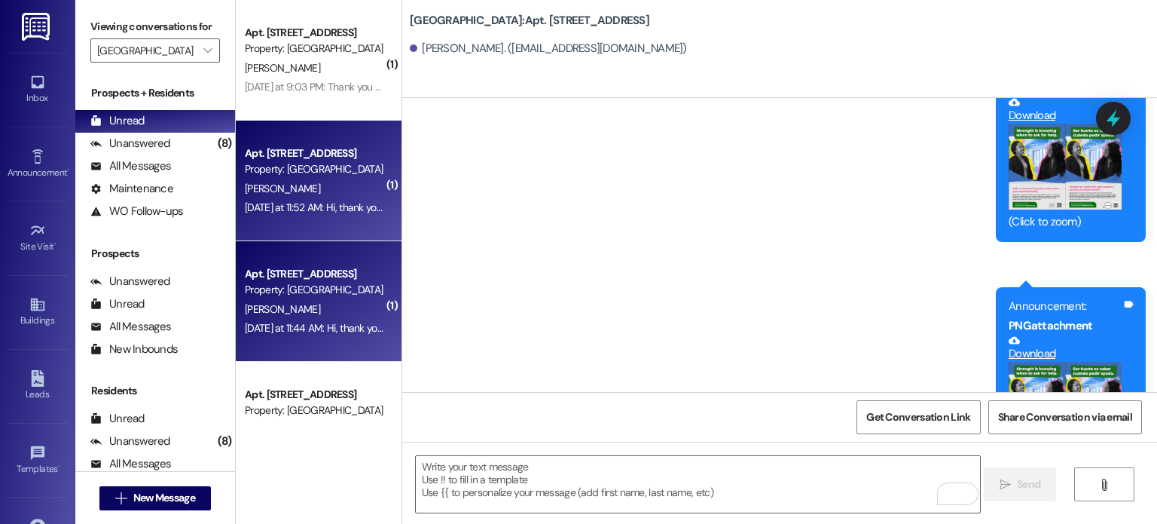
click at [299, 293] on div "Property: [GEOGRAPHIC_DATA]" at bounding box center [314, 290] width 139 height 16
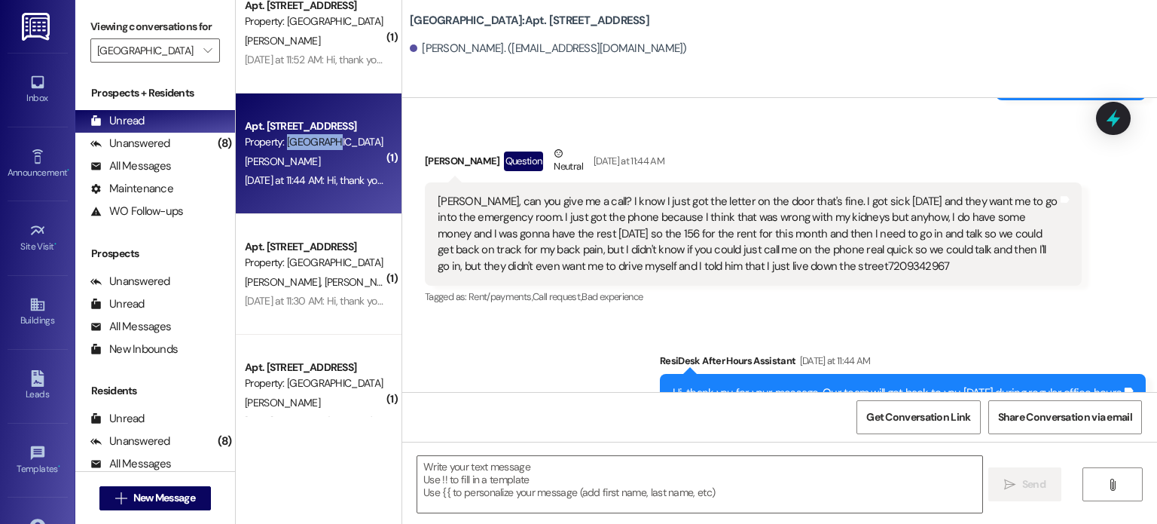
scroll to position [152, 0]
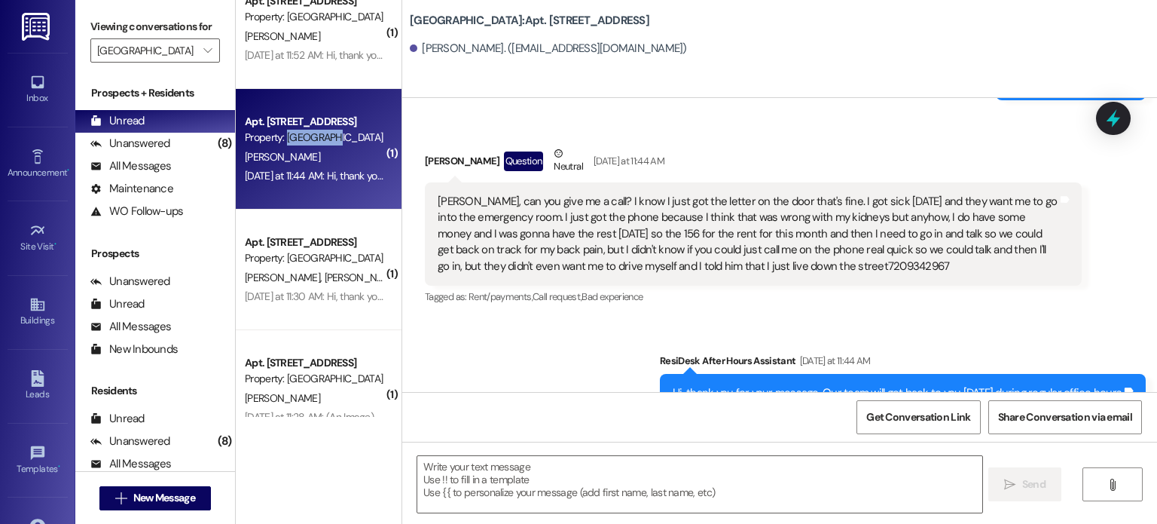
drag, startPoint x: 886, startPoint y: 231, endPoint x: 823, endPoint y: 234, distance: 63.3
click at [823, 234] on div "Lauren Shantel, can you give me a call? I know I just got the letter on the doo…" at bounding box center [748, 234] width 620 height 81
copy div "7209342967"
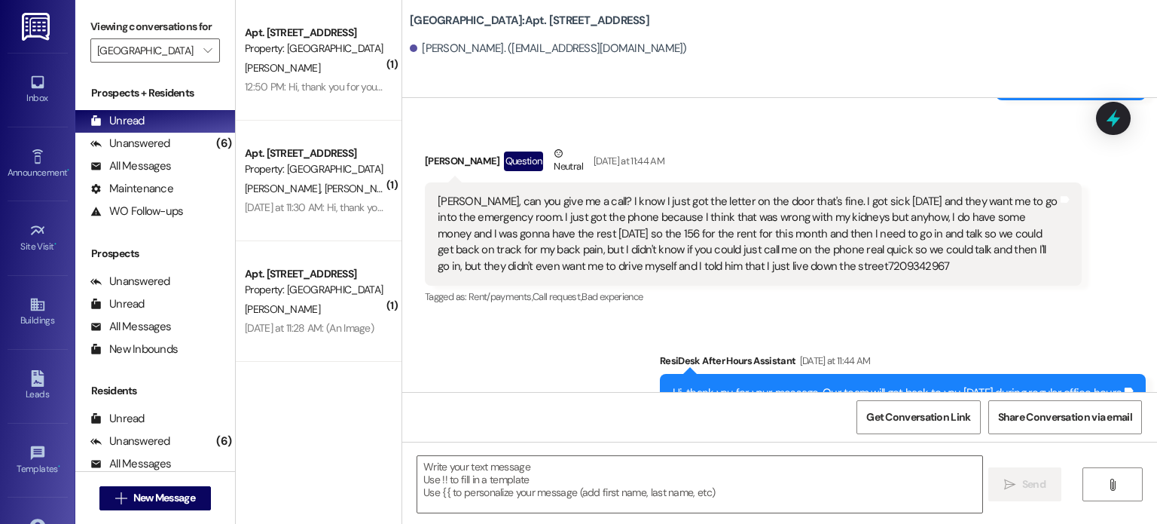
scroll to position [5033, 0]
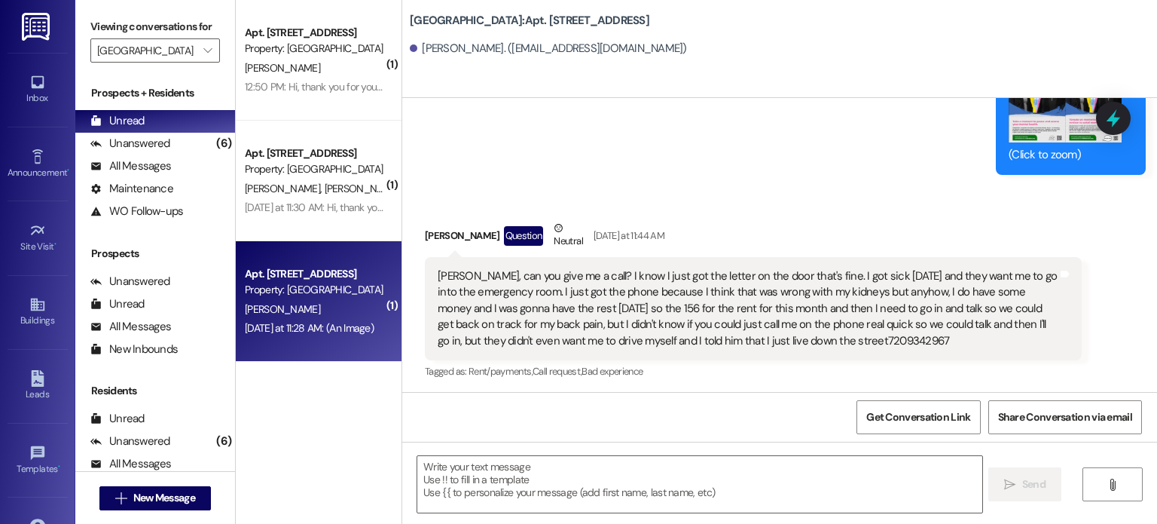
click at [276, 292] on div "Property: [GEOGRAPHIC_DATA]" at bounding box center [314, 290] width 139 height 16
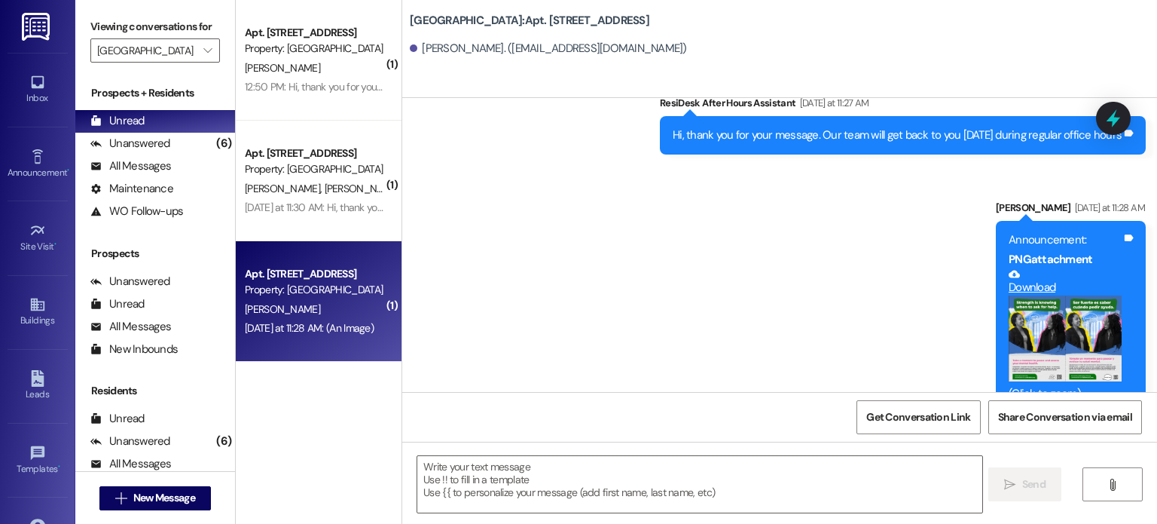
scroll to position [573, 0]
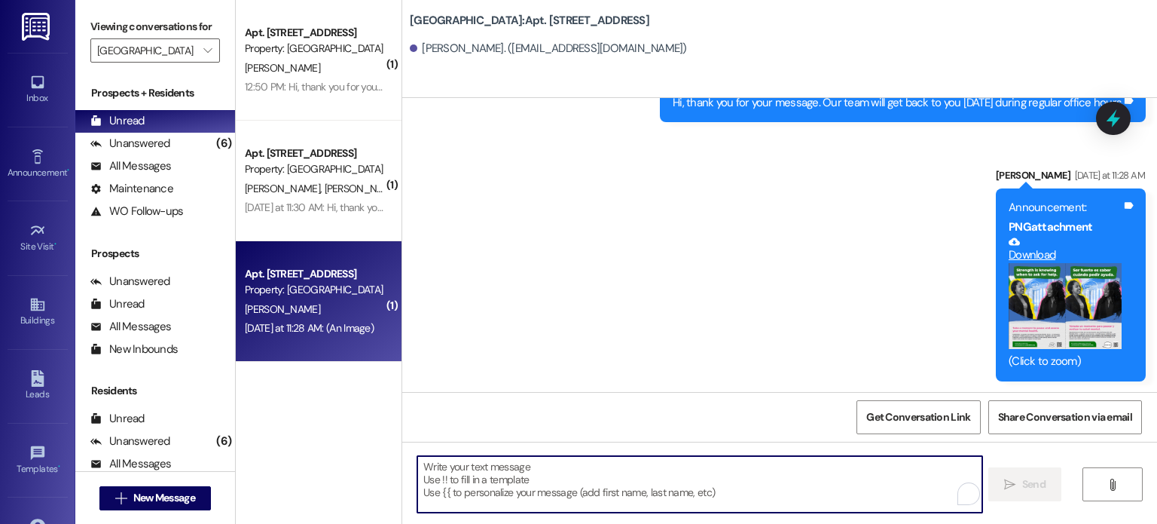
drag, startPoint x: 680, startPoint y: 252, endPoint x: 509, endPoint y: 473, distance: 278.8
click at [509, 473] on textarea "To enrich screen reader interactions, please activate Accessibility in Grammarl…" at bounding box center [699, 484] width 564 height 57
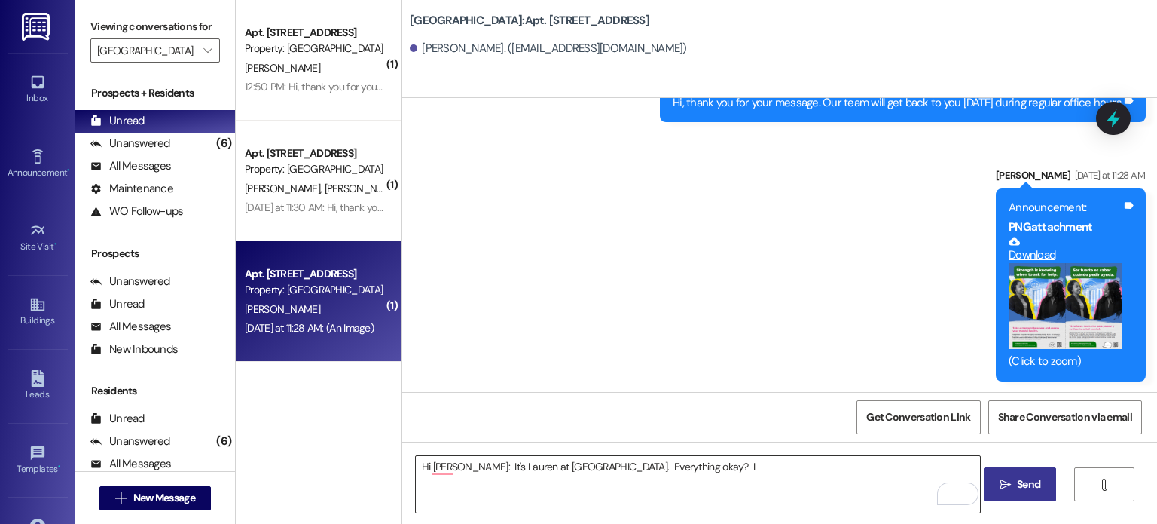
click at [666, 463] on textarea "Hi Nick: It's Lauren at Creekside Place. Everything okay? I" at bounding box center [698, 484] width 564 height 57
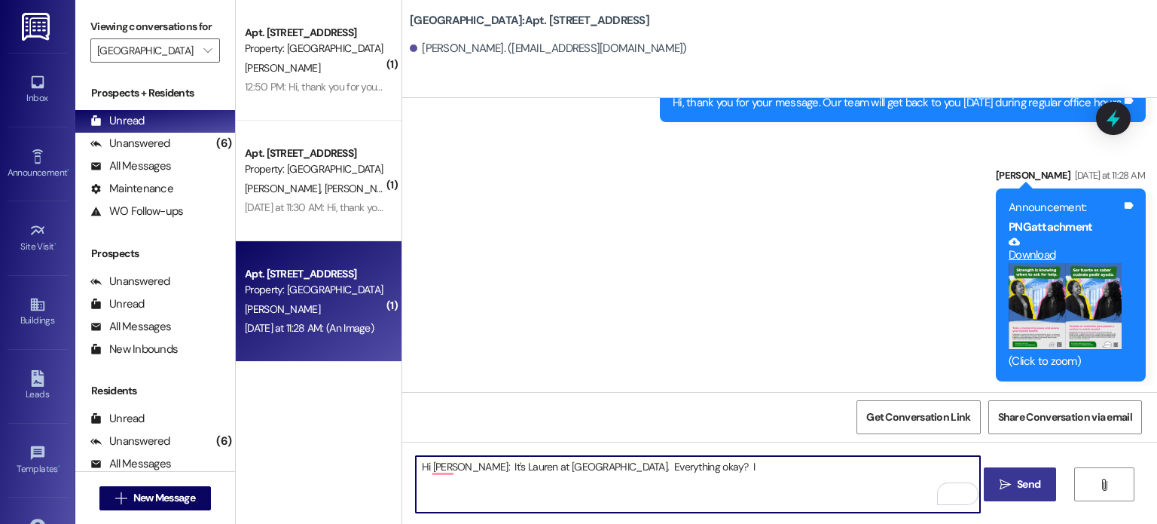
click at [671, 466] on textarea "Hi Nick: It's Lauren at Creekside Place. Everything okay? I" at bounding box center [698, 484] width 564 height 57
drag, startPoint x: 583, startPoint y: 463, endPoint x: 659, endPoint y: 468, distance: 75.5
click at [659, 468] on textarea "Hi Nick: It's Lauren at Creekside Place. Everything okay? I have not yet seen y…" at bounding box center [698, 484] width 564 height 57
click at [811, 472] on textarea "Hi Nick: It's Lauren at Creekside Place. I have not yet seen your September ren…" at bounding box center [698, 484] width 564 height 57
paste textarea "Everything okay?"
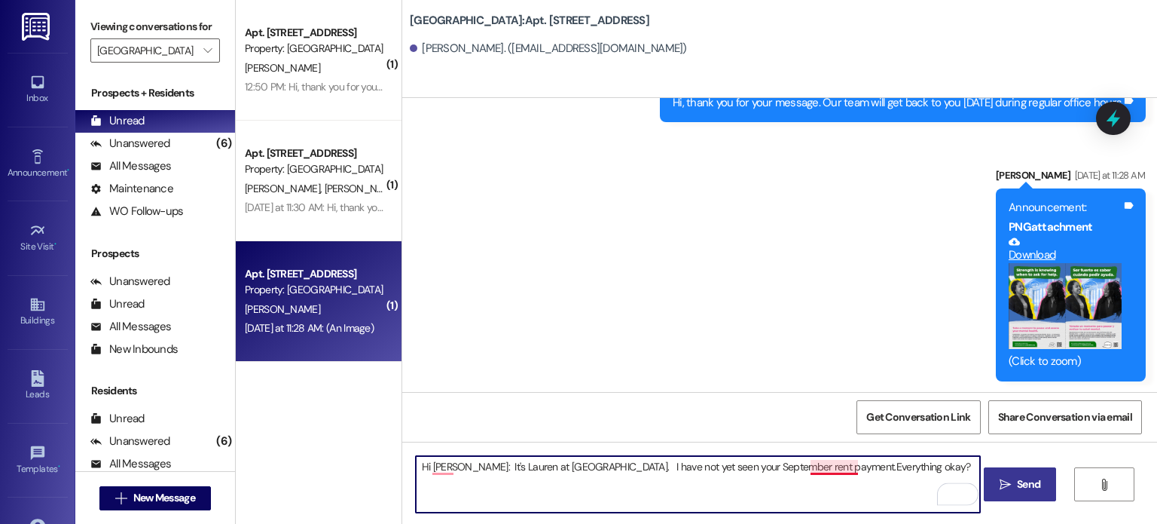
click at [805, 465] on textarea "Hi Nick: It's Lauren at Creekside Place. I have not yet seen your September ren…" at bounding box center [698, 484] width 564 height 57
click at [903, 472] on textarea "Hi Nick: It's Lauren at Creekside Place. I have not yet seen your September ren…" at bounding box center [698, 484] width 564 height 57
click at [805, 467] on textarea "Hi Nick: It's Lauren at Creekside Place. I have not yet seen your September ren…" at bounding box center [698, 484] width 564 height 57
click at [910, 469] on textarea "Hi Nick: It's Lauren at Creekside Place. I have not yet seen your September ren…" at bounding box center [698, 484] width 564 height 57
click at [905, 463] on textarea "Hi Nick: It's Lauren at Creekside Place. I have not yet seen your September ren…" at bounding box center [698, 484] width 564 height 57
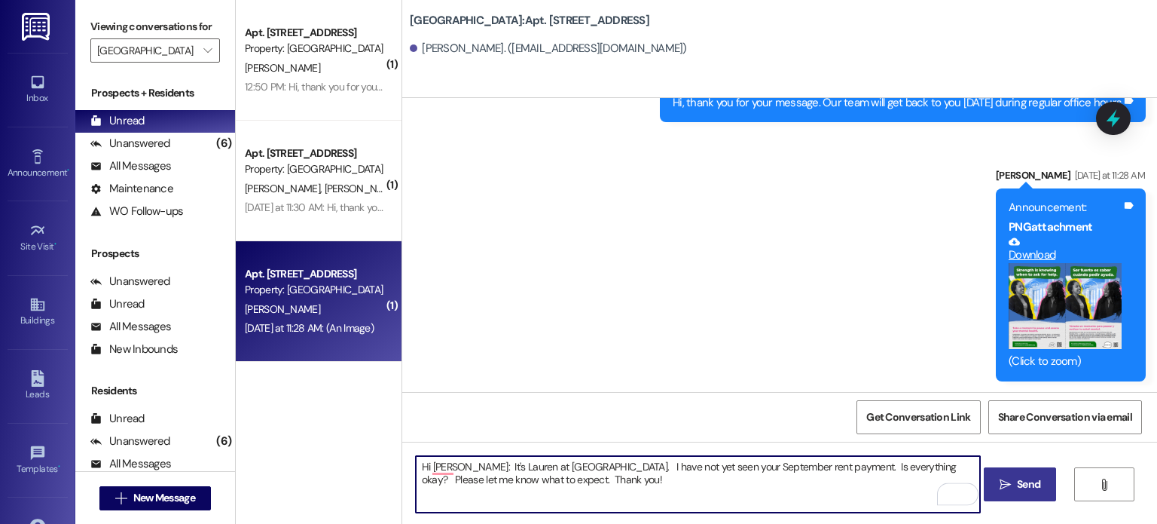
type textarea "Hi Nick: It's Lauren at Creekside Place. I have not yet seen your September ren…"
click at [1027, 484] on span "Send" at bounding box center [1028, 484] width 23 height 16
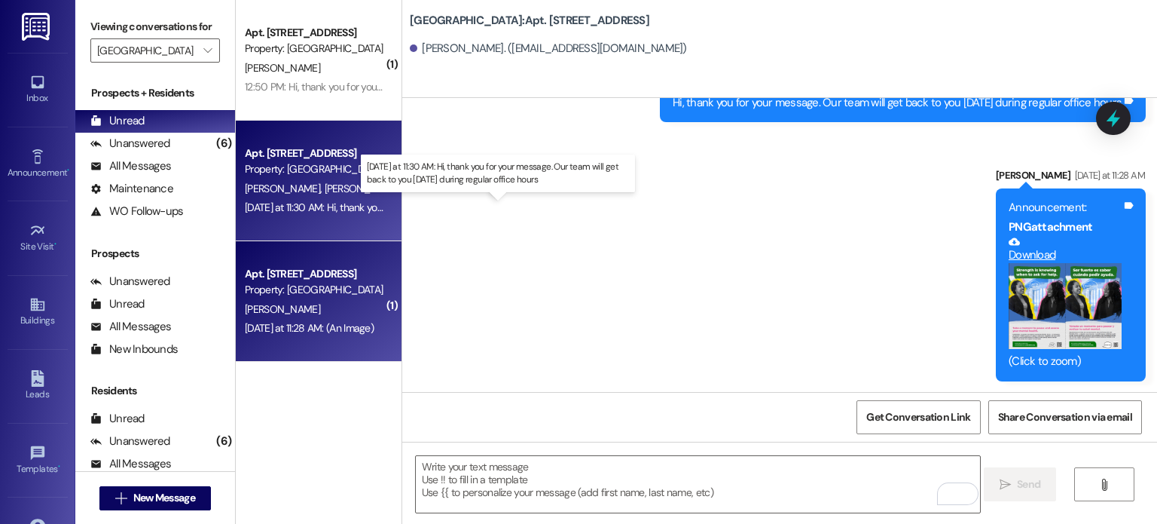
click at [286, 212] on div "Yesterday at 11:30 AM: Hi, thank you for your message. Our team will get back t…" at bounding box center [493, 207] width 496 height 14
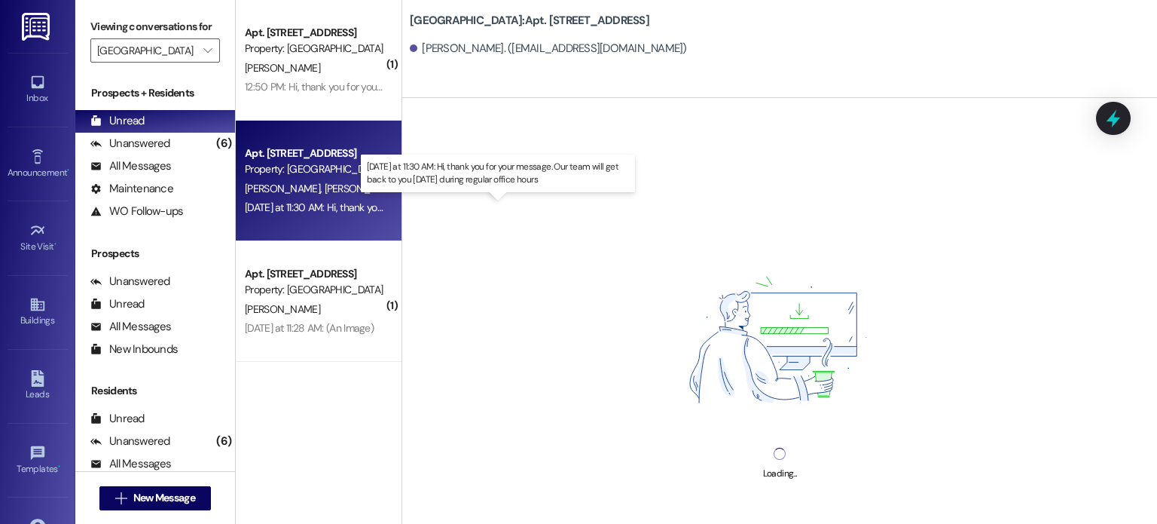
click at [286, 211] on div "Yesterday at 11:30 AM: Hi, thank you for your message. Our team will get back t…" at bounding box center [493, 207] width 496 height 14
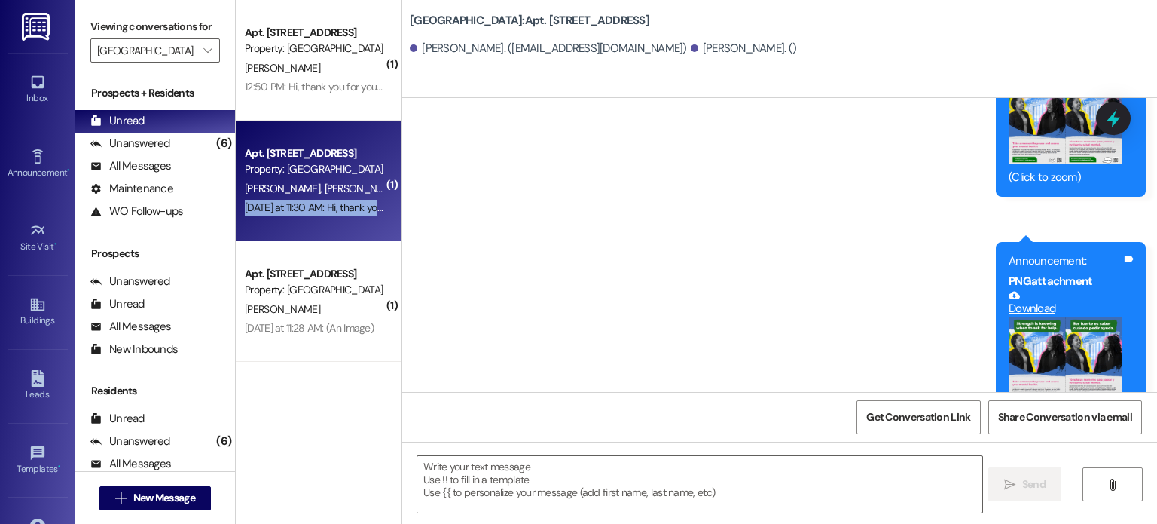
scroll to position [45923, 0]
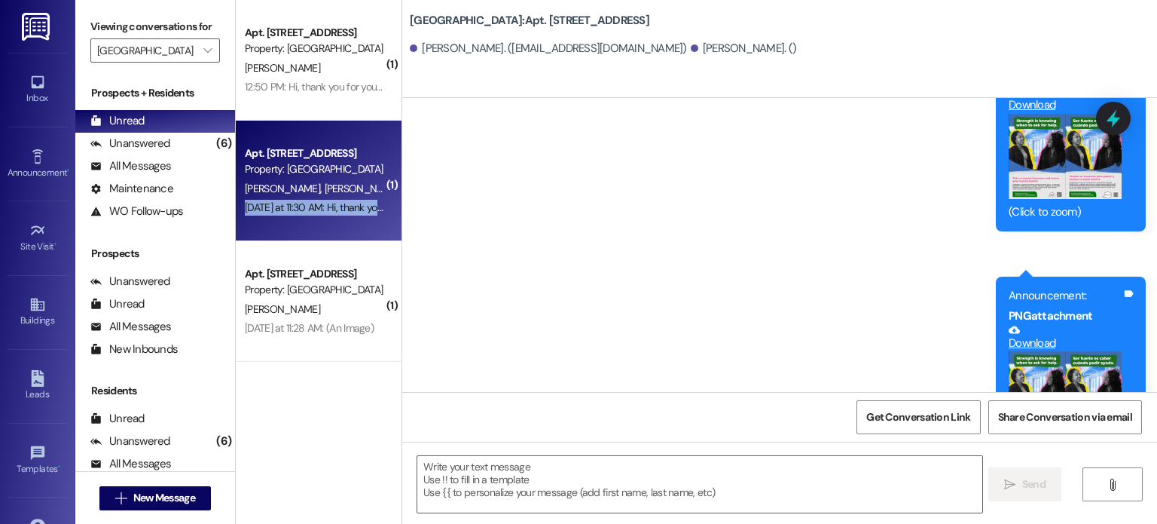
click at [1025, 351] on button "Zoom image" at bounding box center [1065, 394] width 113 height 86
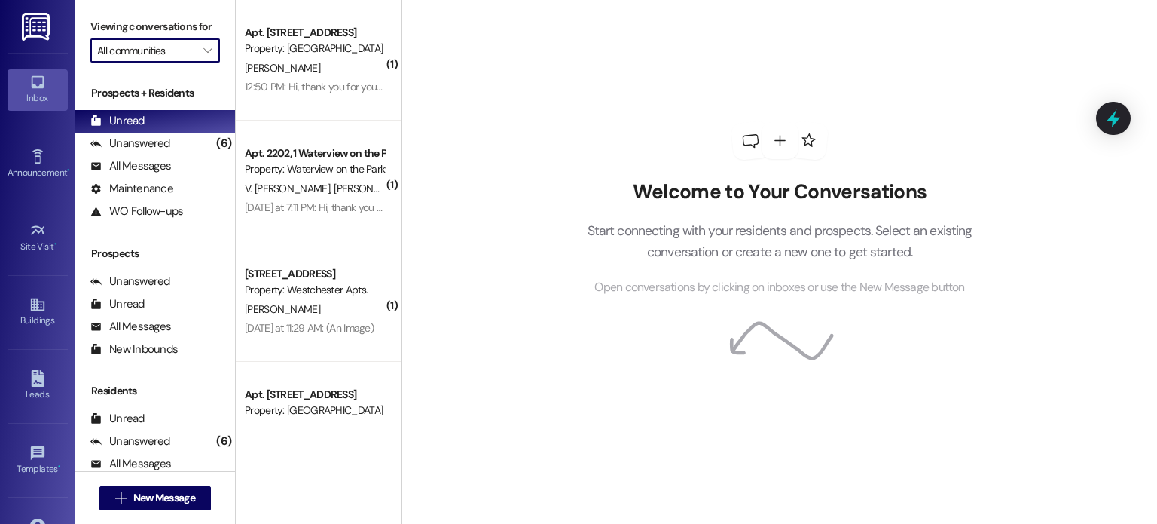
click at [167, 48] on input "All communities" at bounding box center [146, 50] width 99 height 24
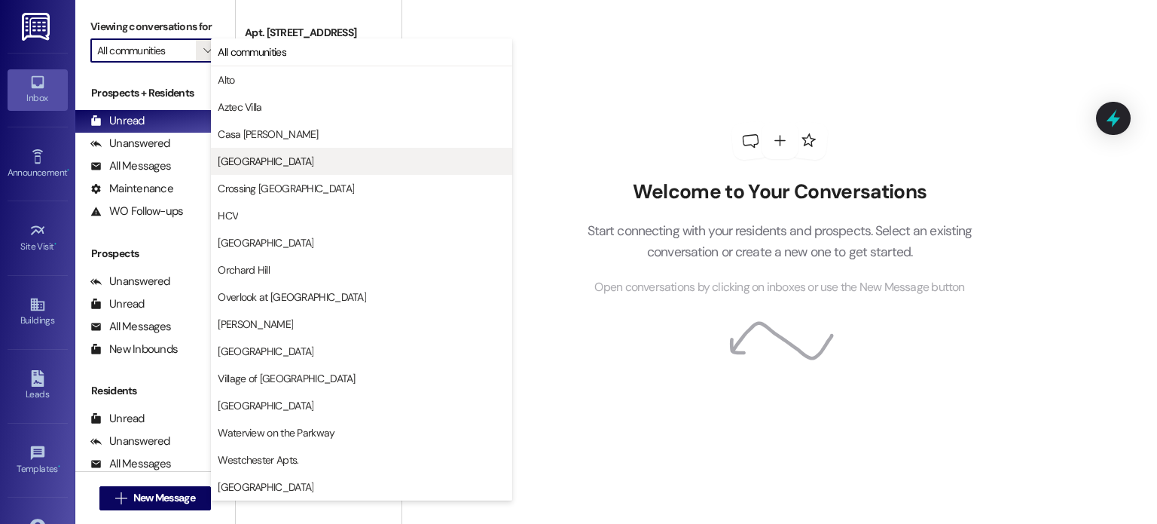
click at [235, 157] on span "[GEOGRAPHIC_DATA]" at bounding box center [266, 161] width 96 height 15
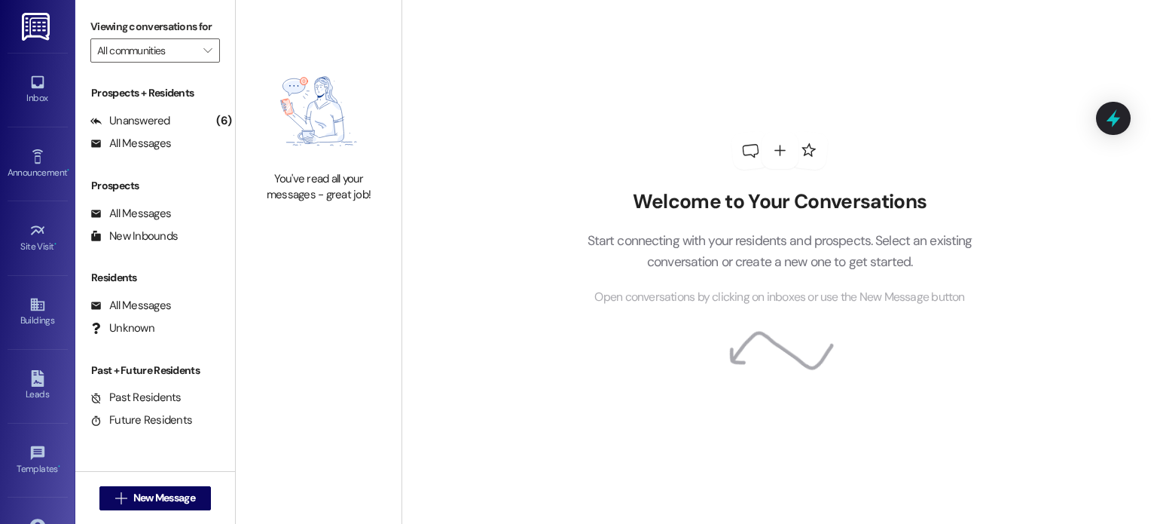
type input "[GEOGRAPHIC_DATA]"
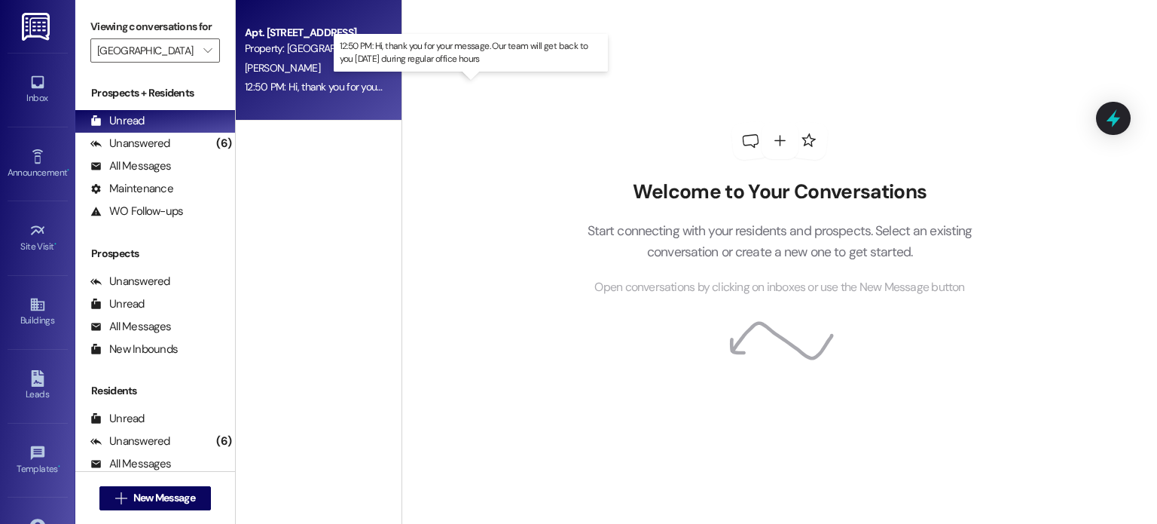
click at [296, 82] on div "12:50 PM: Hi, thank you for your message. Our team will get back to you tomorro…" at bounding box center [473, 87] width 457 height 14
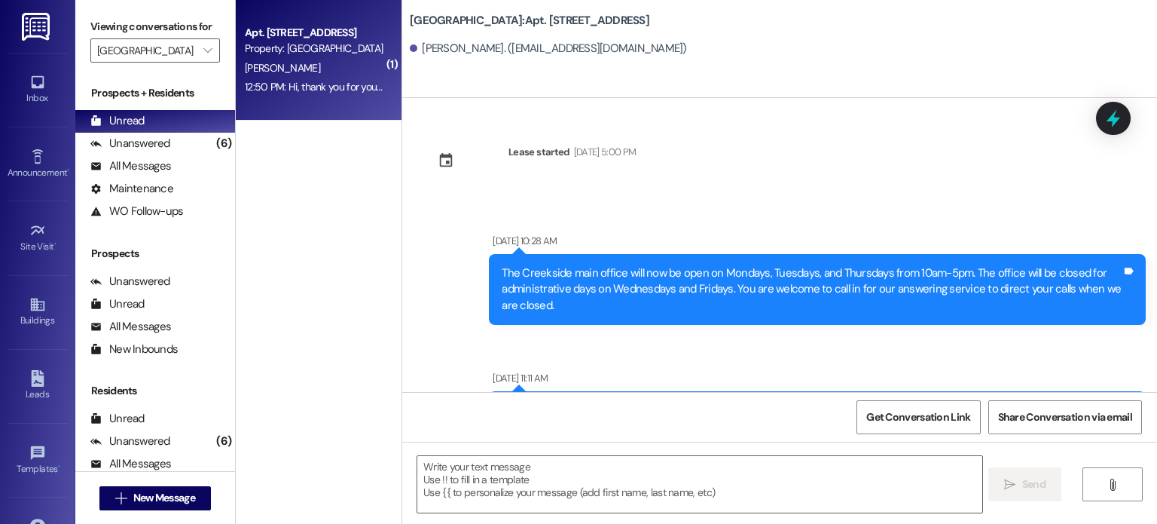
scroll to position [45705, 0]
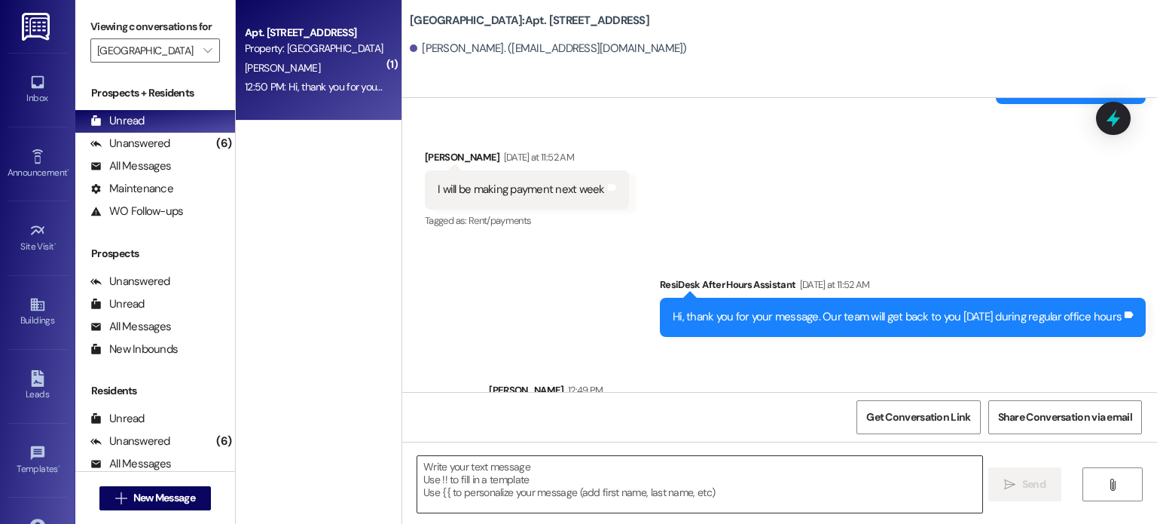
click at [488, 460] on textarea at bounding box center [699, 484] width 564 height 57
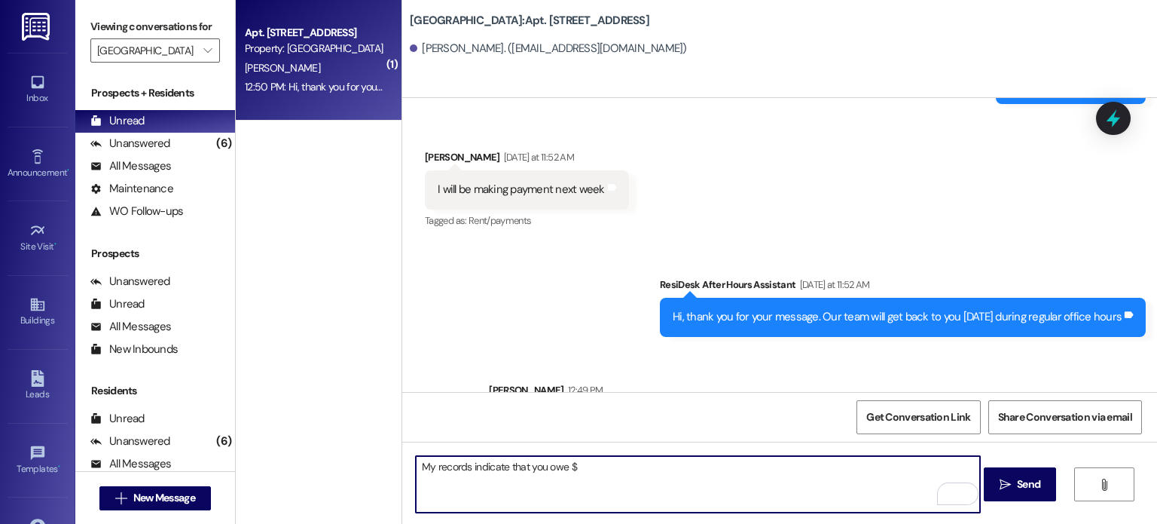
type textarea "My records indicate that you owe $"
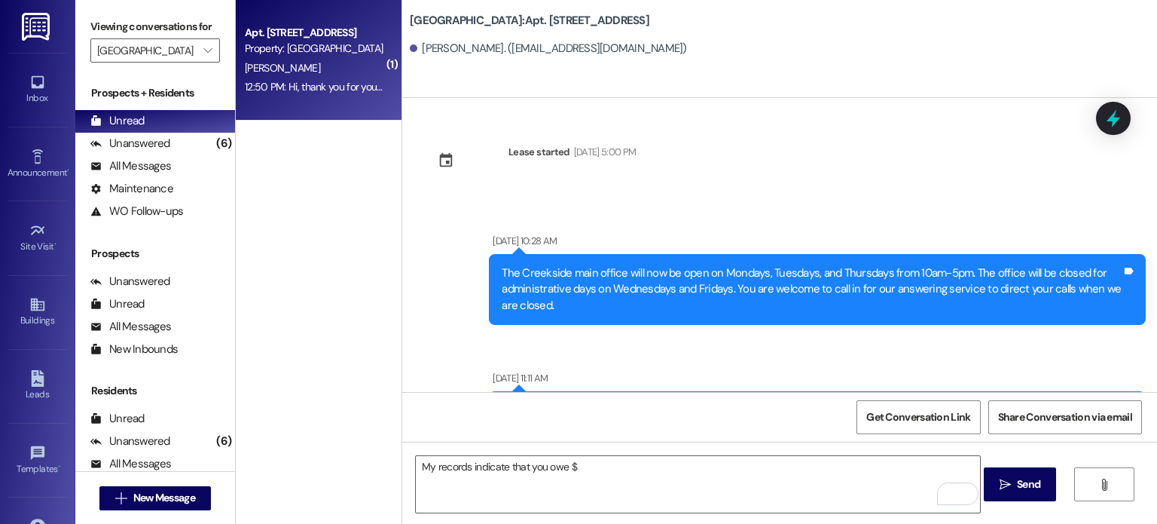
scroll to position [45705, 0]
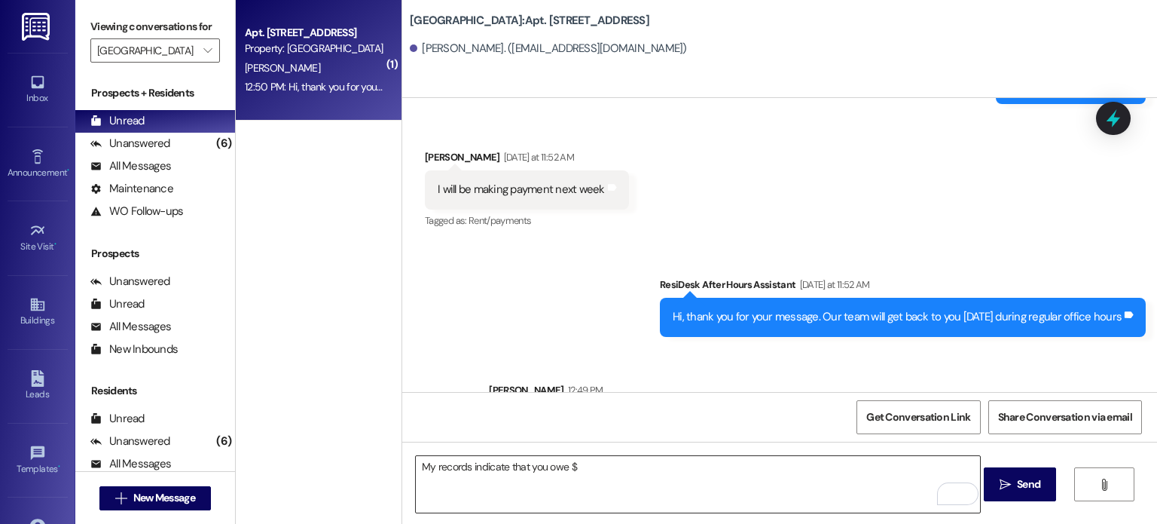
click at [585, 462] on textarea "My records indicate that you owe $" at bounding box center [698, 484] width 564 height 57
click at [823, 469] on textarea "My records indicate that you owe $8.00 for July, $888 for August, and $888 for …" at bounding box center [698, 484] width 564 height 57
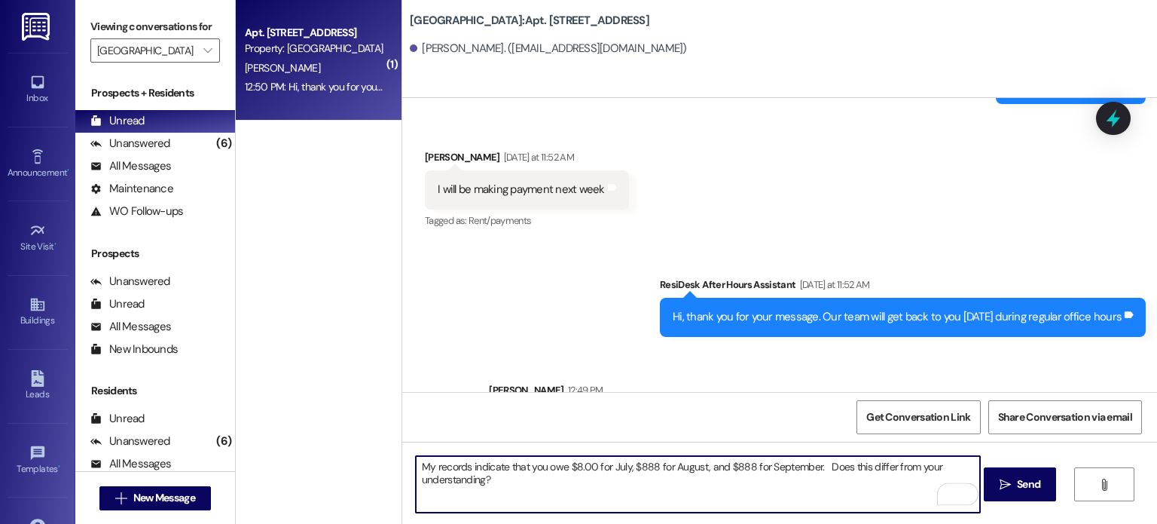
click at [416, 466] on textarea "My records indicate that you owe $8.00 for July, $888 for August, and $888 for …" at bounding box center [698, 484] width 564 height 57
click at [717, 466] on textarea "Thanks for the speedy reply! My records indicate that you owe $8.00 for July, $…" at bounding box center [698, 484] width 564 height 57
click at [573, 486] on textarea "Thanks for the speedy reply! My records indicate that you owe $8 for July, $888…" at bounding box center [698, 484] width 564 height 57
click at [570, 481] on textarea "Thanks for the speedy reply! My records indicate that you owe $8 for July, $888…" at bounding box center [698, 484] width 564 height 57
type textarea "Thanks for the speedy reply! My records indicate that you owe $8 for July, $888…"
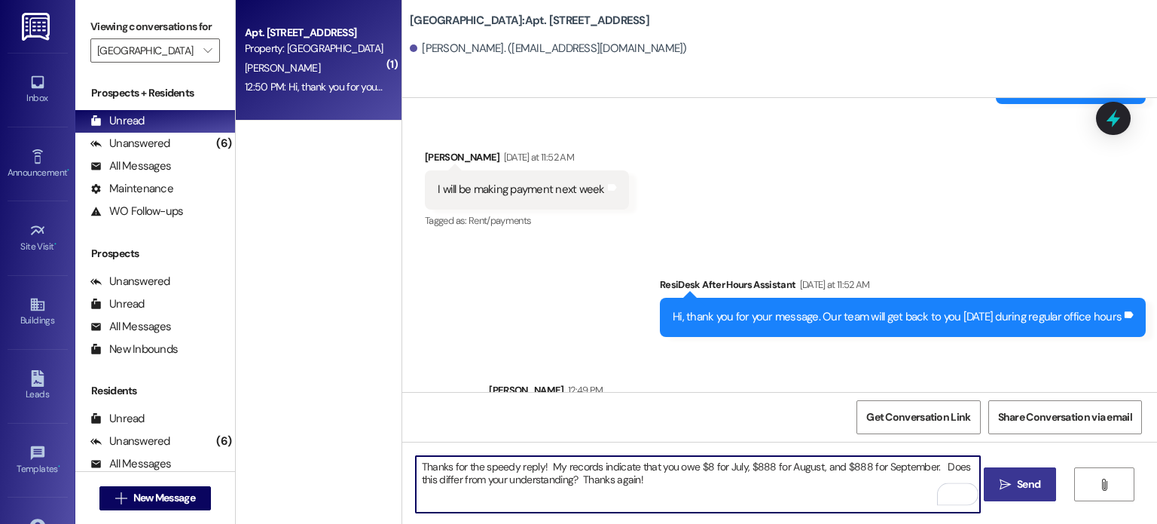
click at [1026, 474] on button " Send" at bounding box center [1020, 484] width 73 height 34
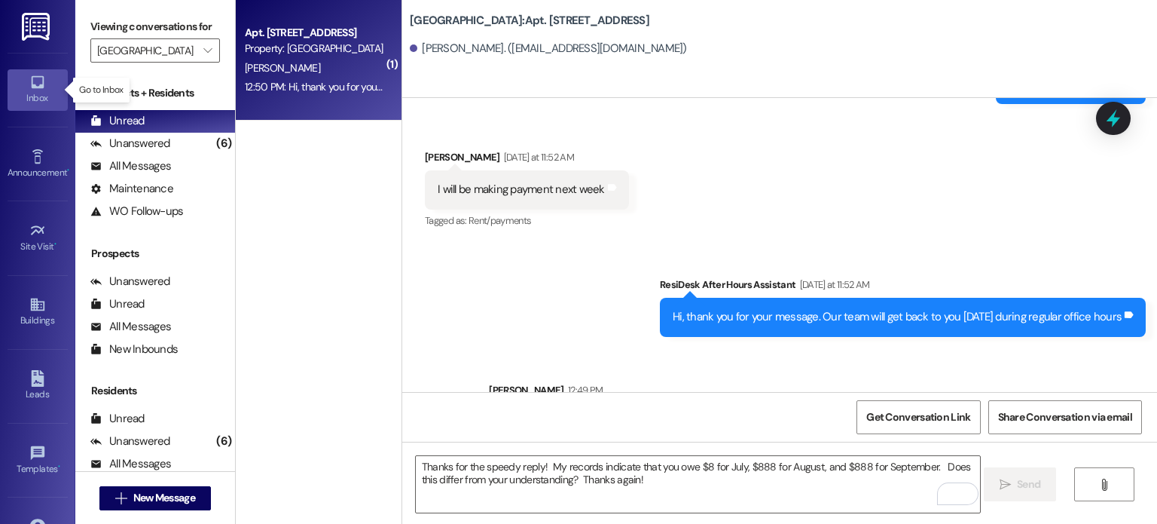
click at [41, 84] on icon at bounding box center [37, 82] width 17 height 17
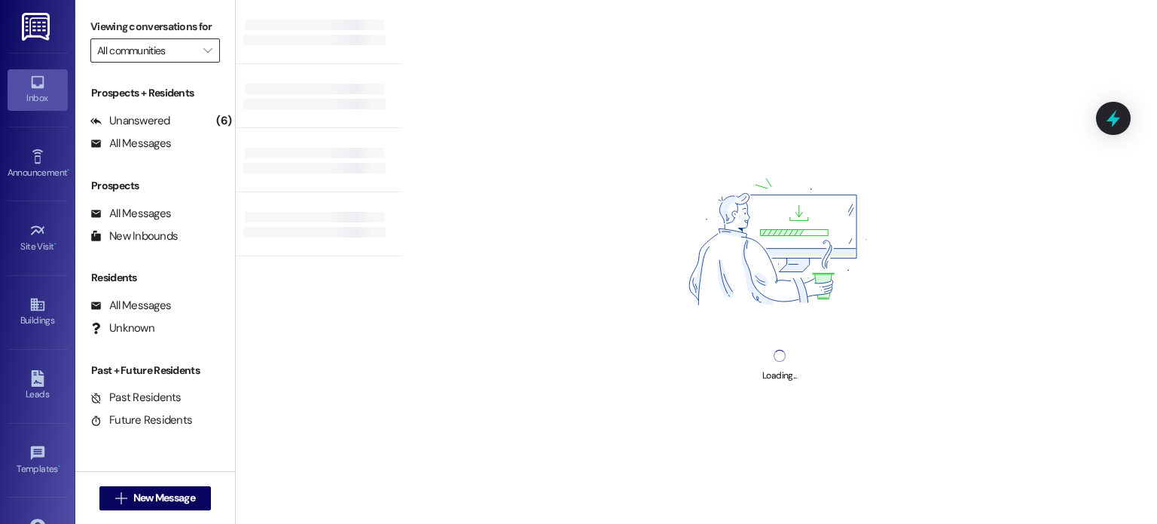
click at [121, 57] on input "All communities" at bounding box center [146, 50] width 99 height 24
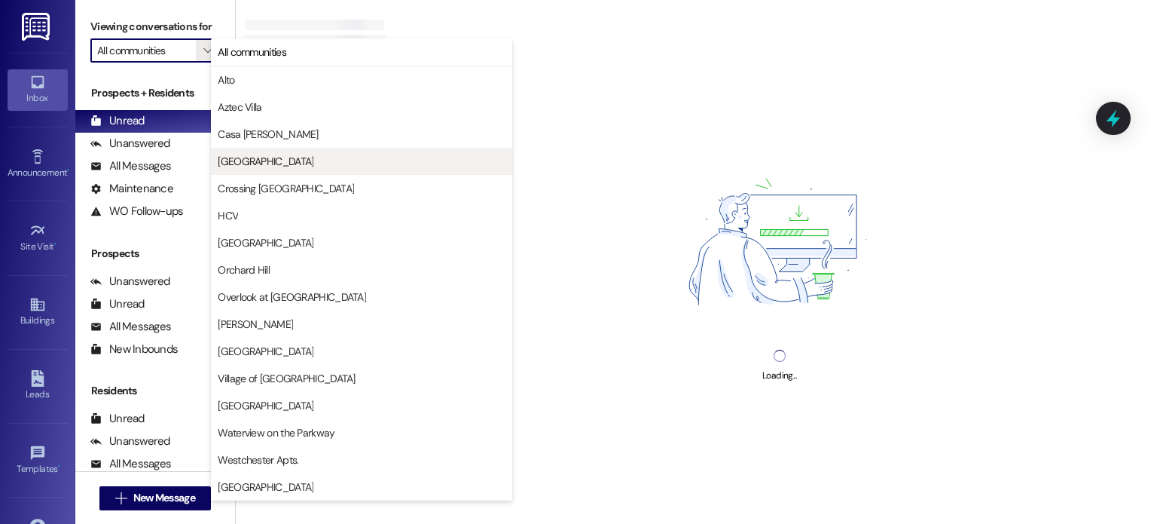
click at [226, 163] on span "[GEOGRAPHIC_DATA]" at bounding box center [266, 161] width 96 height 15
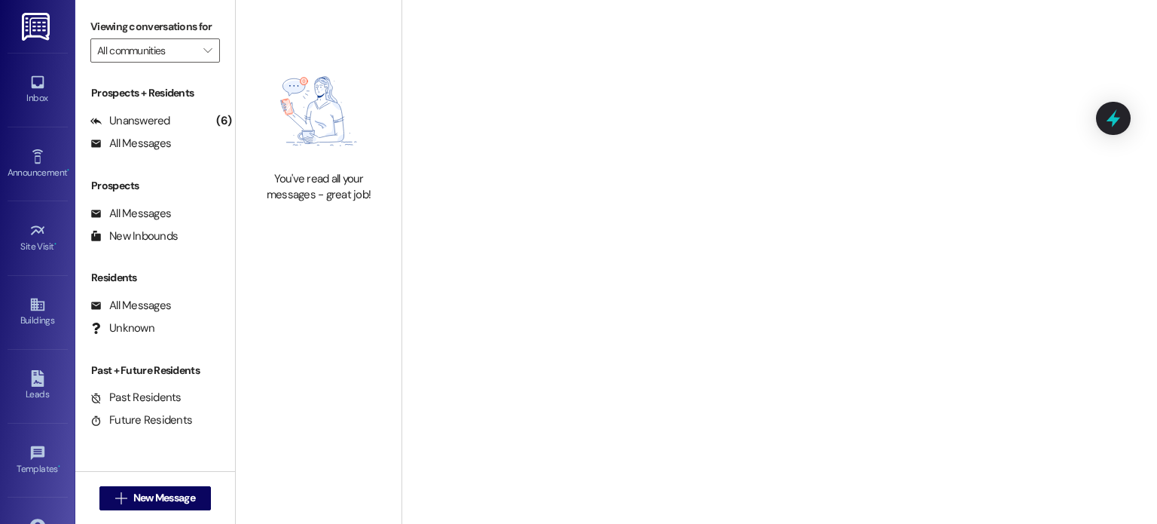
type input "[GEOGRAPHIC_DATA]"
